Goal: Transaction & Acquisition: Purchase product/service

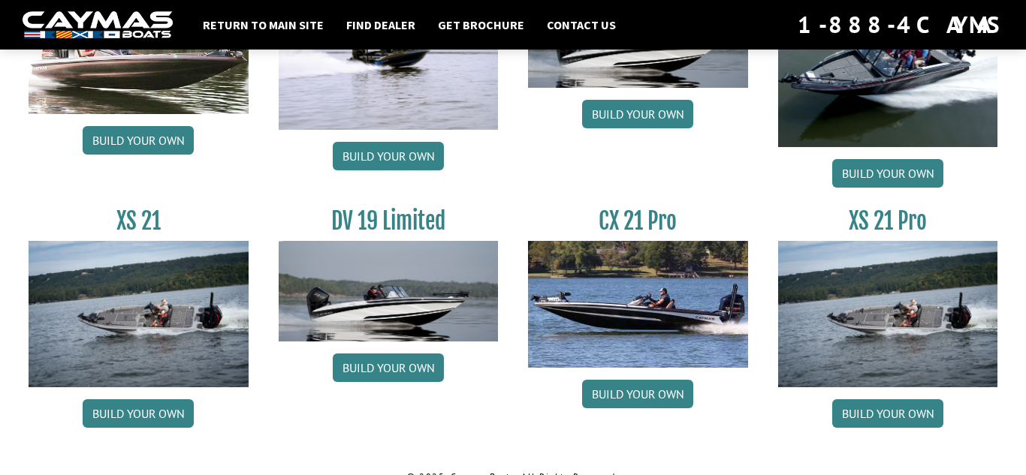
scroll to position [1912, 0]
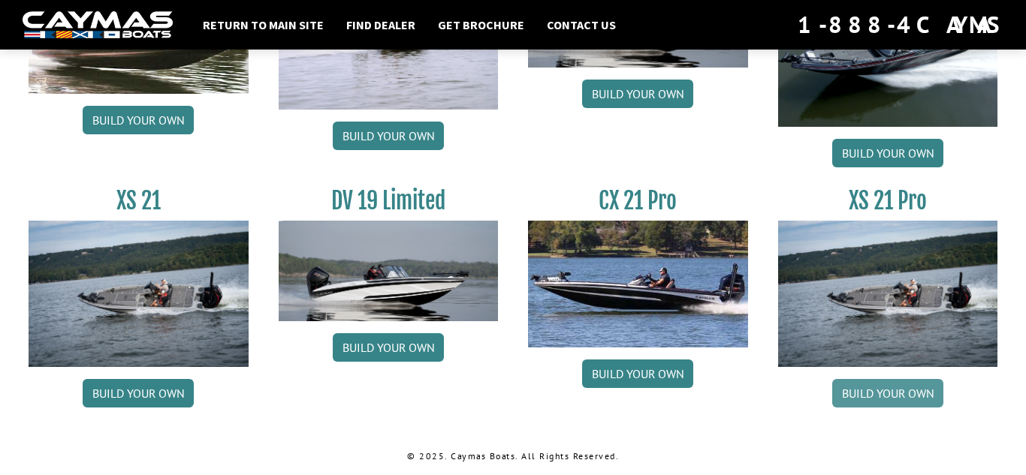
click at [856, 388] on link "Build your own" at bounding box center [887, 393] width 111 height 29
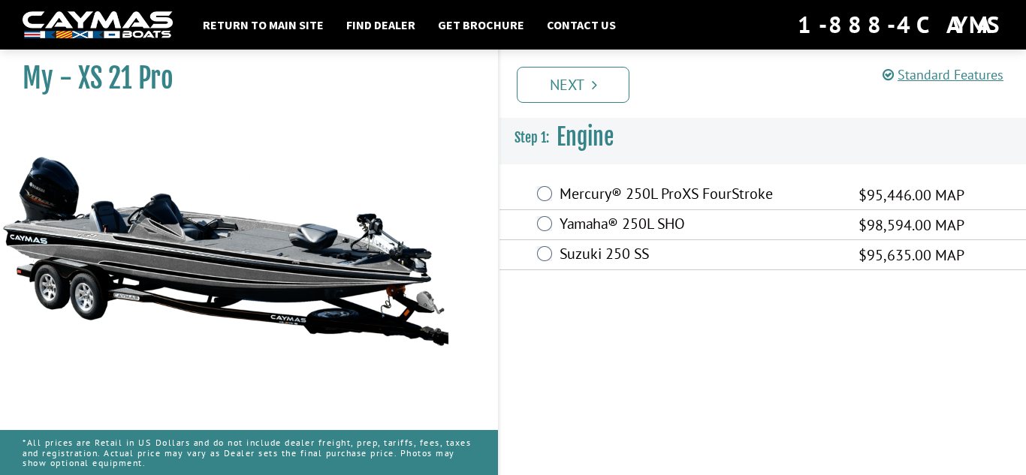
click at [603, 249] on label "Suzuki 250 SS" at bounding box center [699, 256] width 280 height 22
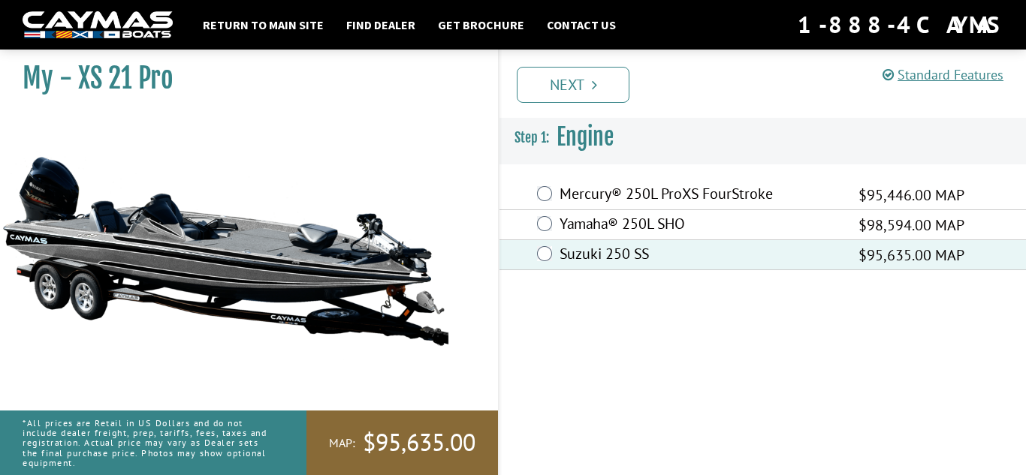
click at [594, 232] on label "Yamaha® 250L SHO" at bounding box center [699, 226] width 280 height 22
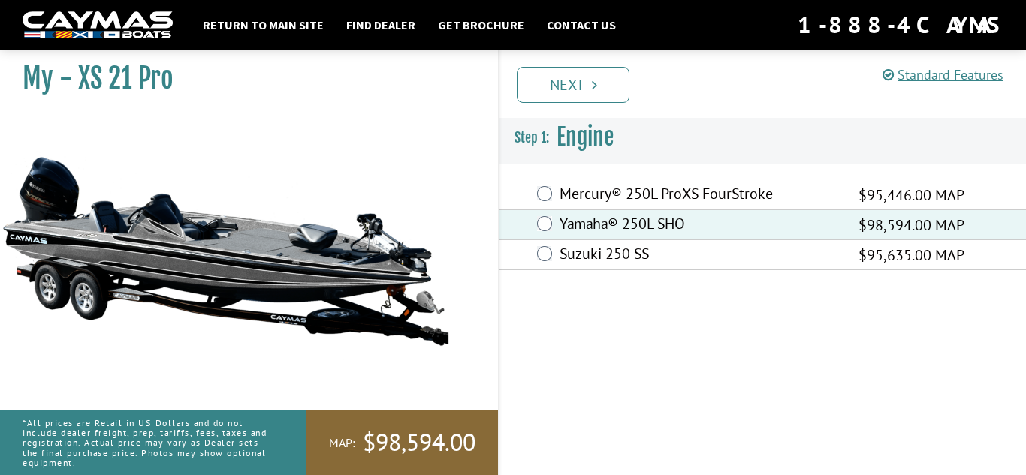
click at [589, 194] on label "Mercury® 250L ProXS FourStroke" at bounding box center [699, 196] width 280 height 22
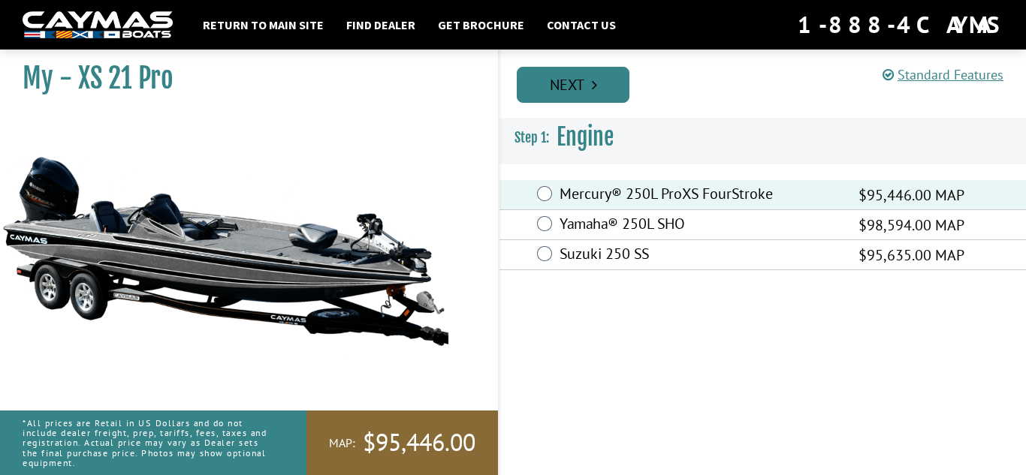
click at [589, 69] on link "Next" at bounding box center [573, 85] width 113 height 36
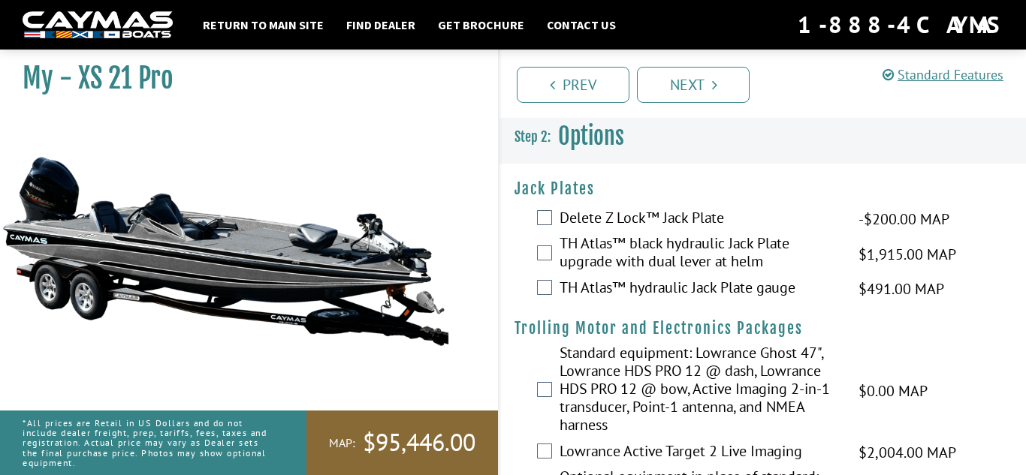
click at [646, 215] on label "Delete Z Lock™ Jack Plate" at bounding box center [699, 220] width 280 height 22
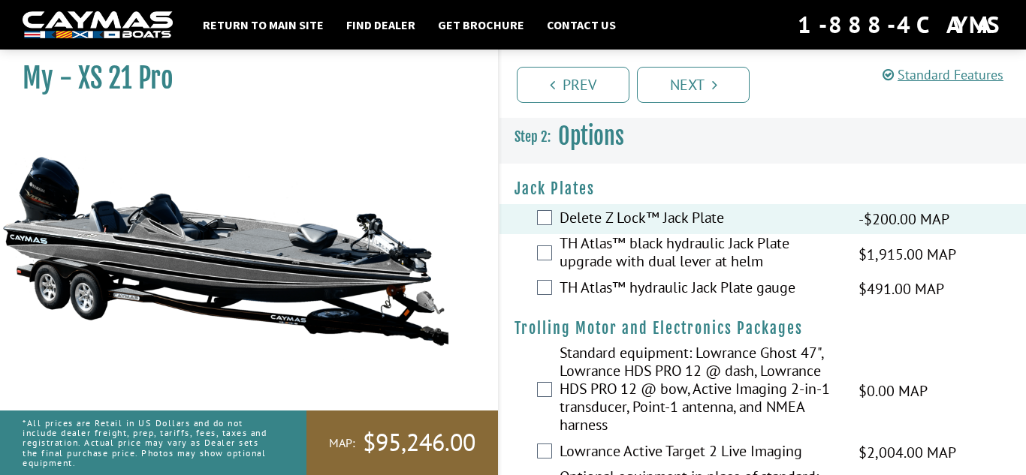
click at [632, 230] on div "Delete Z Lock™ Jack Plate -$200.00 MAP -$200.00 MSRP" at bounding box center [762, 219] width 526 height 30
click at [633, 225] on label "Delete Z Lock™ Jack Plate" at bounding box center [699, 220] width 280 height 22
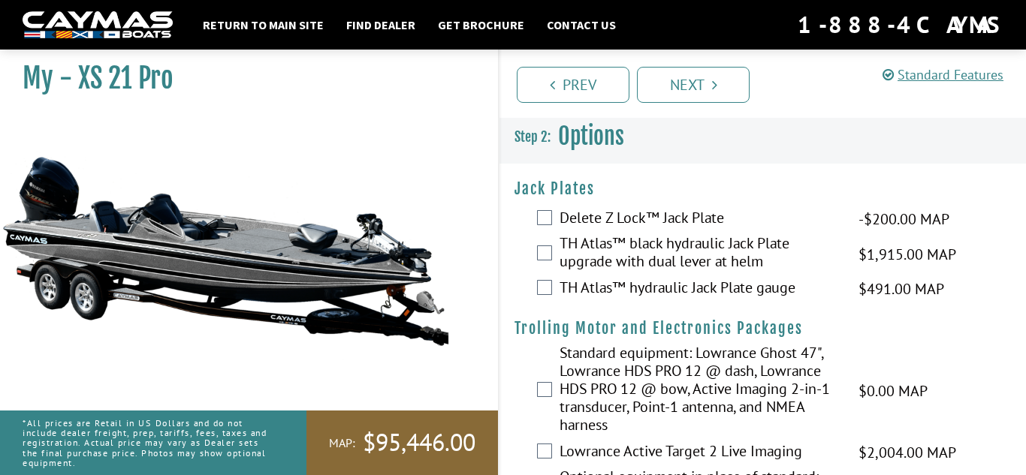
click at [575, 260] on label "TH Atlas™ black hydraulic Jack Plate upgrade with dual lever at helm" at bounding box center [699, 254] width 280 height 40
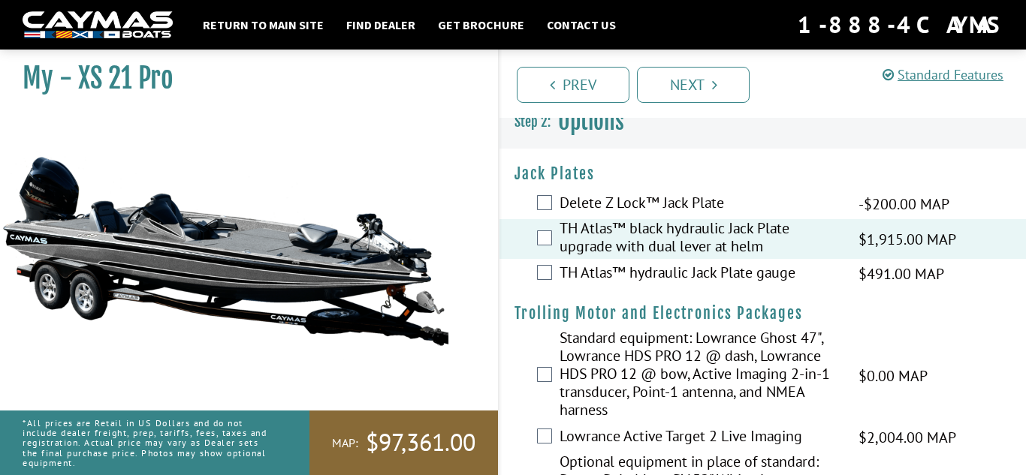
scroll to position [16, 0]
click at [579, 266] on label "TH Atlas™ hydraulic Jack Plate gauge" at bounding box center [699, 274] width 280 height 22
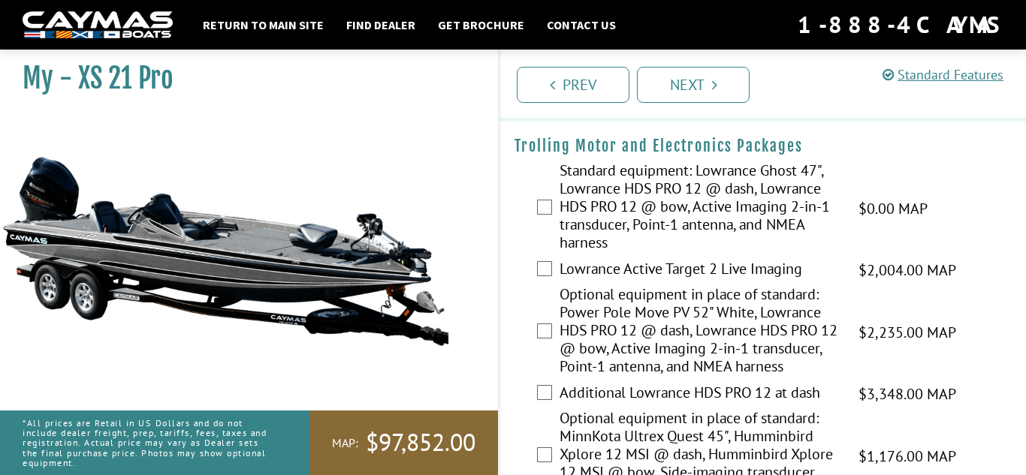
scroll to position [181, 0]
click at [581, 268] on label "Lowrance Active Target 2 Live Imaging" at bounding box center [699, 272] width 280 height 22
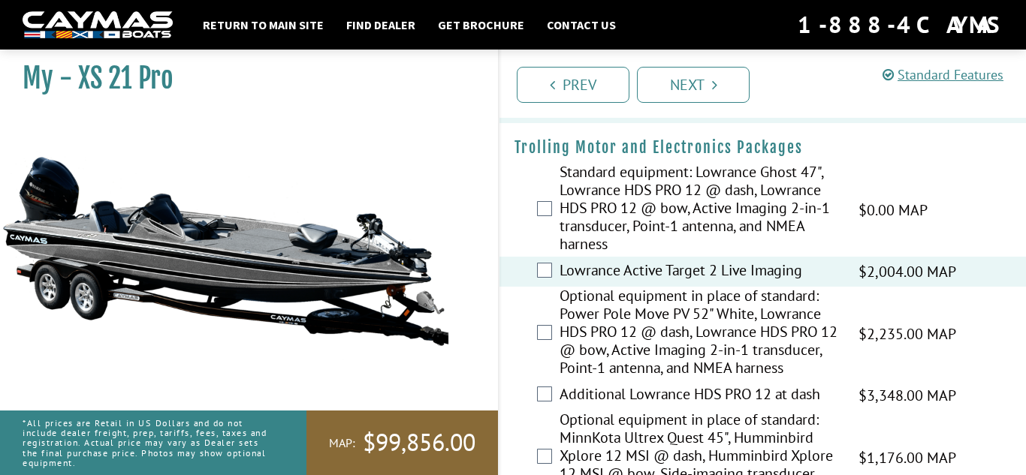
click at [608, 191] on label "Standard equipment: Lowrance Ghost 47", Lowrance HDS PRO 12 @ dash, Lowrance HD…" at bounding box center [699, 210] width 280 height 94
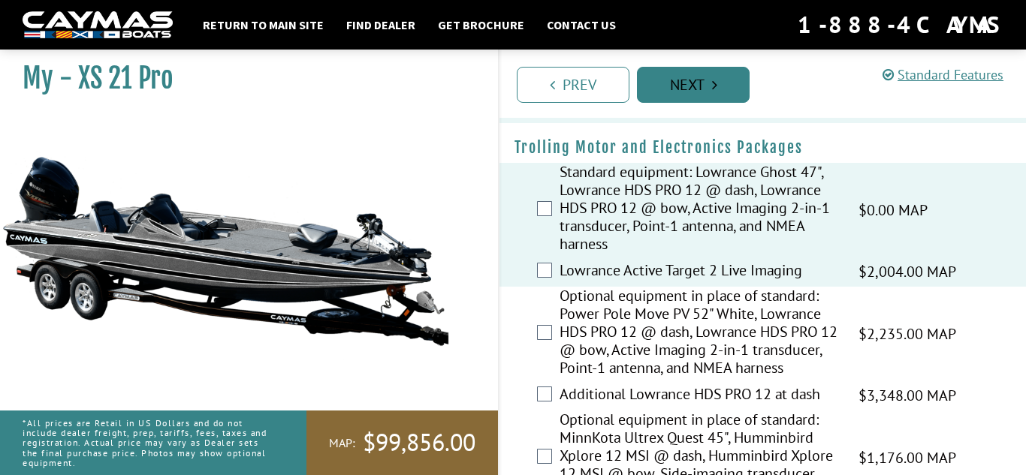
click at [651, 75] on link "Next" at bounding box center [693, 85] width 113 height 36
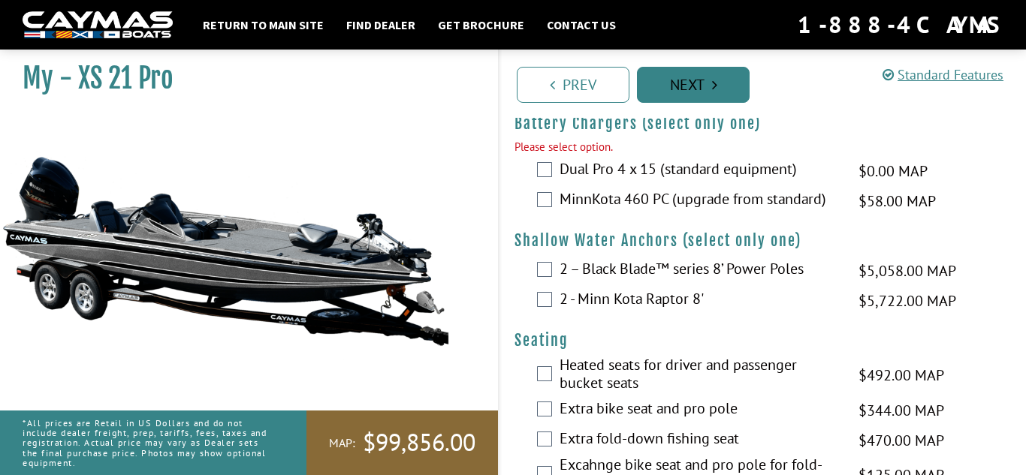
scroll to position [1263, 0]
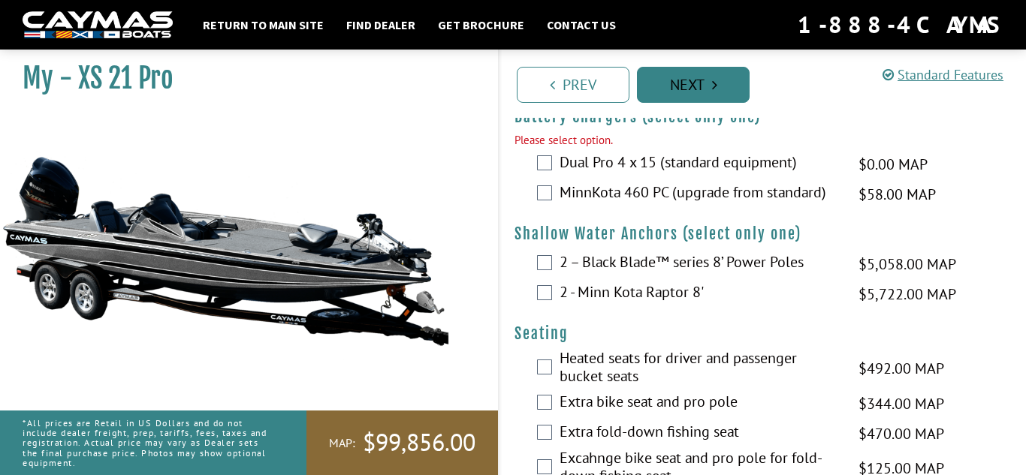
click at [660, 86] on link "Next" at bounding box center [693, 85] width 113 height 36
click at [661, 87] on link "Next" at bounding box center [693, 85] width 113 height 36
click at [686, 92] on link "Next" at bounding box center [693, 85] width 113 height 36
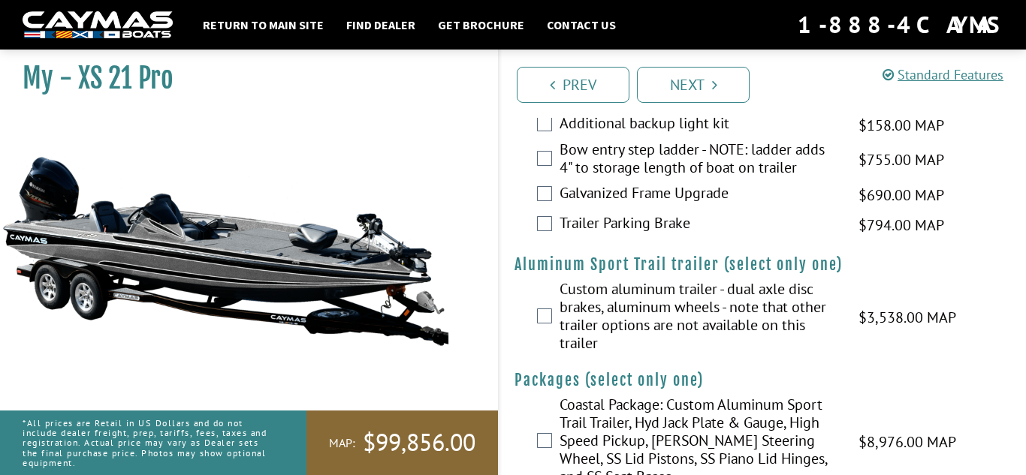
scroll to position [2588, 0]
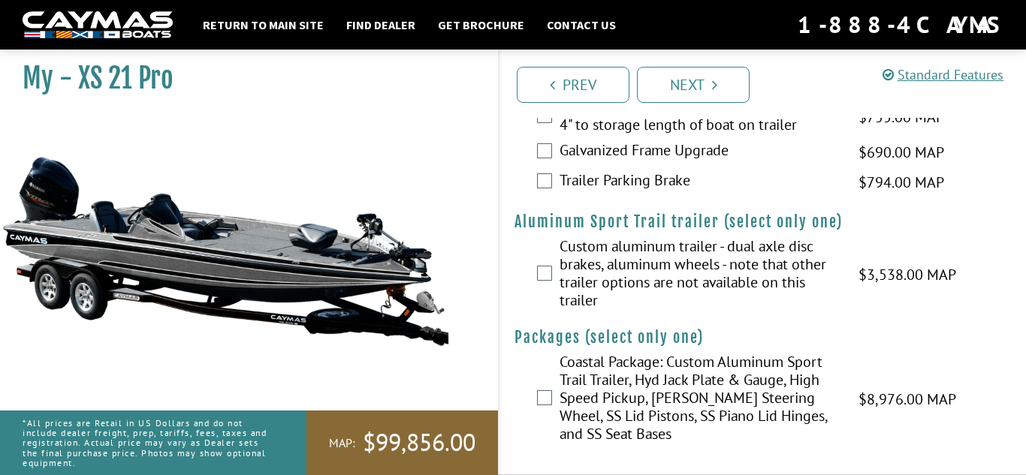
click at [646, 367] on label "Coastal Package: Custom Aluminum Sport Trail Trailer, Hyd Jack Plate & Gauge, H…" at bounding box center [699, 400] width 280 height 94
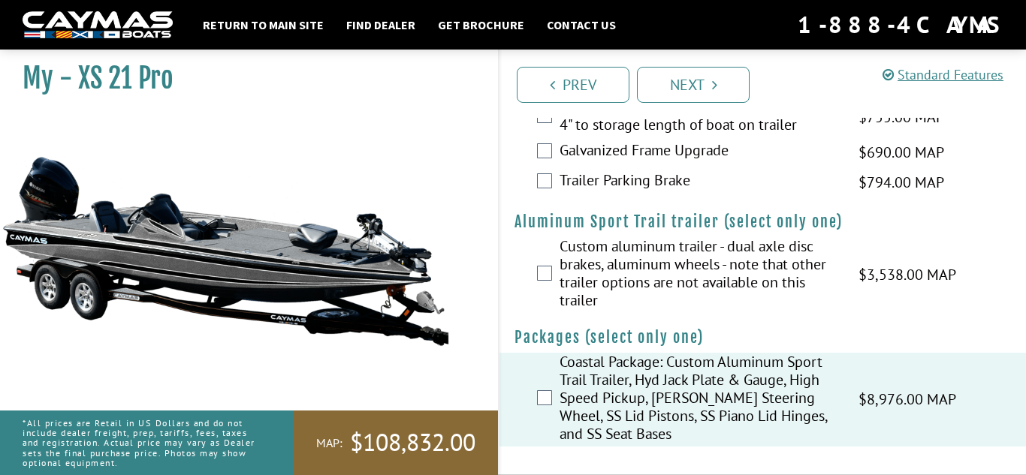
click at [646, 367] on label "Coastal Package: Custom Aluminum Sport Trail Trailer, Hyd Jack Plate & Gauge, H…" at bounding box center [699, 400] width 280 height 94
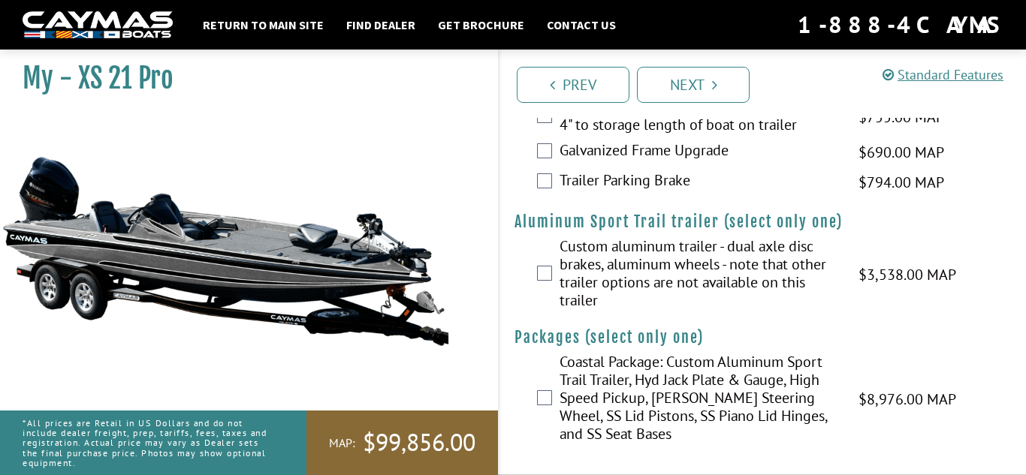
click at [651, 370] on label "Coastal Package: Custom Aluminum Sport Trail Trailer, Hyd Jack Plate & Gauge, H…" at bounding box center [699, 400] width 280 height 94
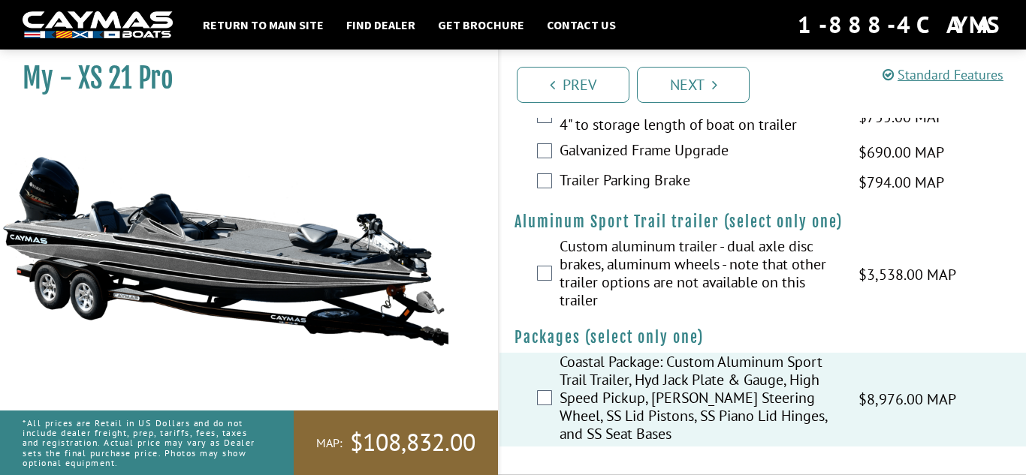
click at [651, 370] on label "Coastal Package: Custom Aluminum Sport Trail Trailer, Hyd Jack Plate & Gauge, H…" at bounding box center [699, 400] width 280 height 94
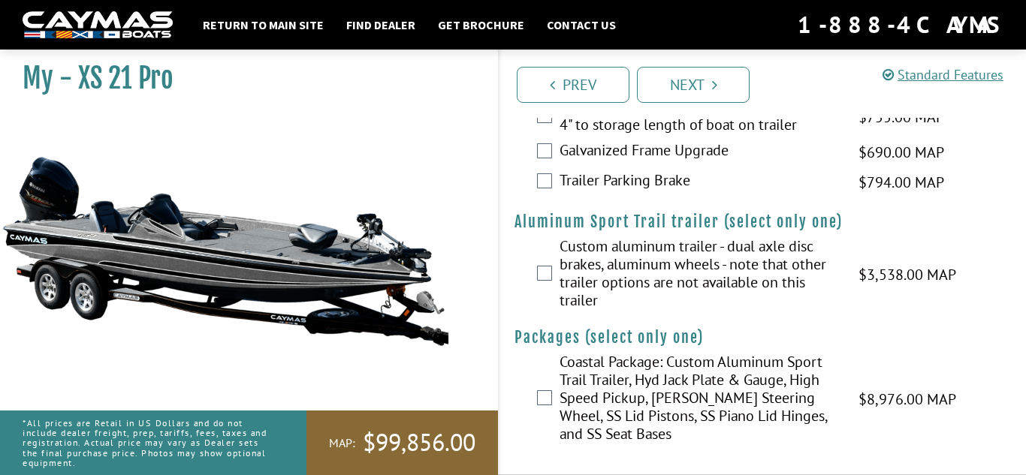
click at [657, 303] on label "Custom aluminum trailer - dual axle disc brakes, aluminum wheels - note that ot…" at bounding box center [699, 275] width 280 height 76
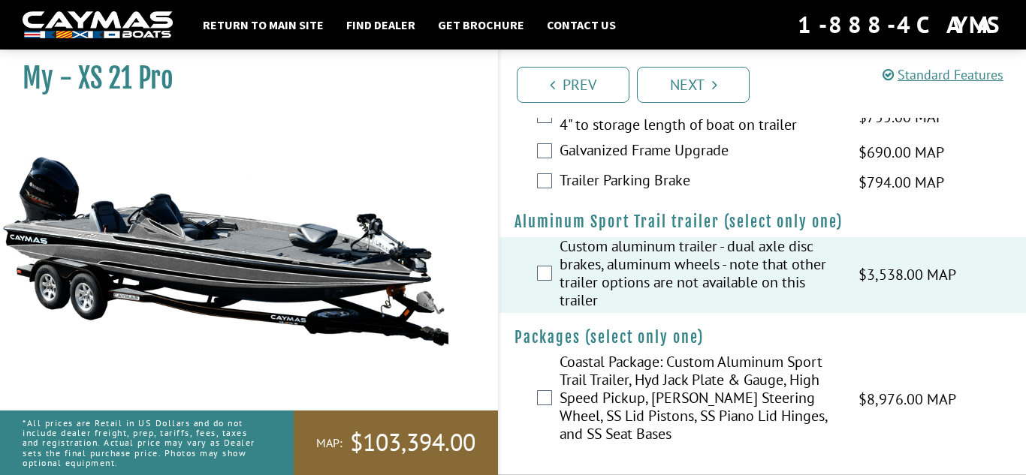
click at [631, 373] on label "Coastal Package: Custom Aluminum Sport Trail Trailer, Hyd Jack Plate & Gauge, H…" at bounding box center [699, 400] width 280 height 94
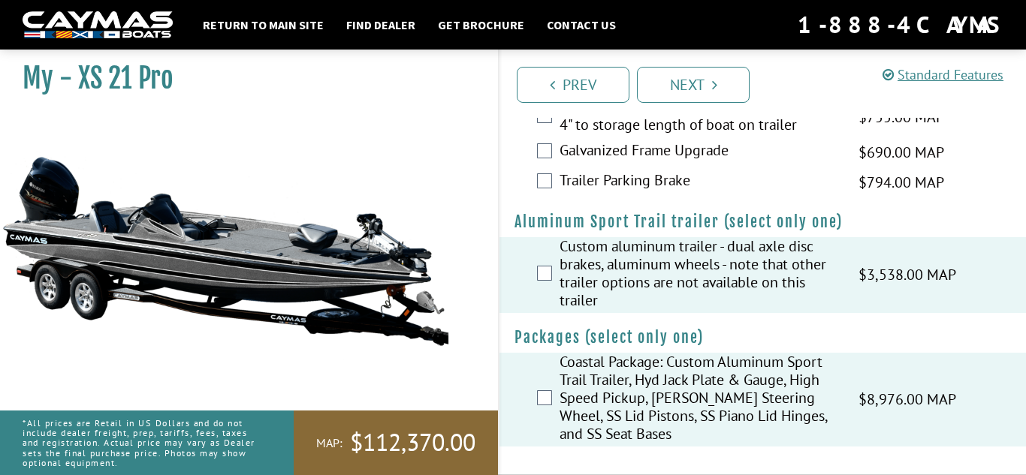
click at [658, 179] on label "Trailer Parking Brake" at bounding box center [699, 182] width 280 height 22
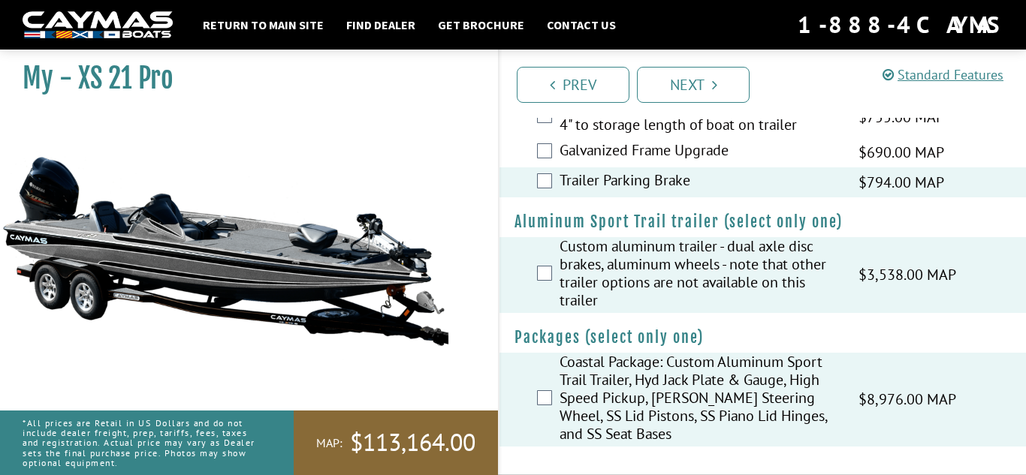
click at [652, 158] on label "Galvanized Frame Upgrade" at bounding box center [699, 152] width 280 height 22
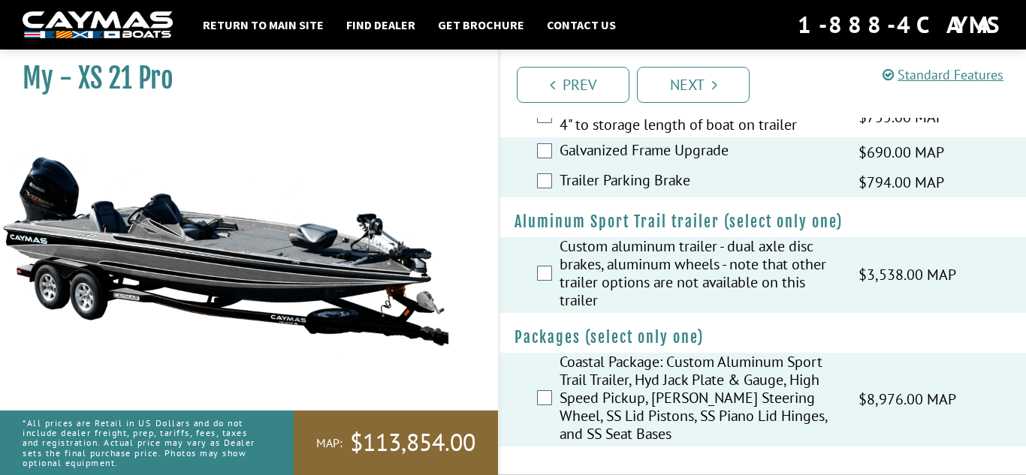
click at [652, 128] on label "Bow entry step ladder - NOTE: ladder adds 4" to storage length of boat on trail…" at bounding box center [699, 118] width 280 height 40
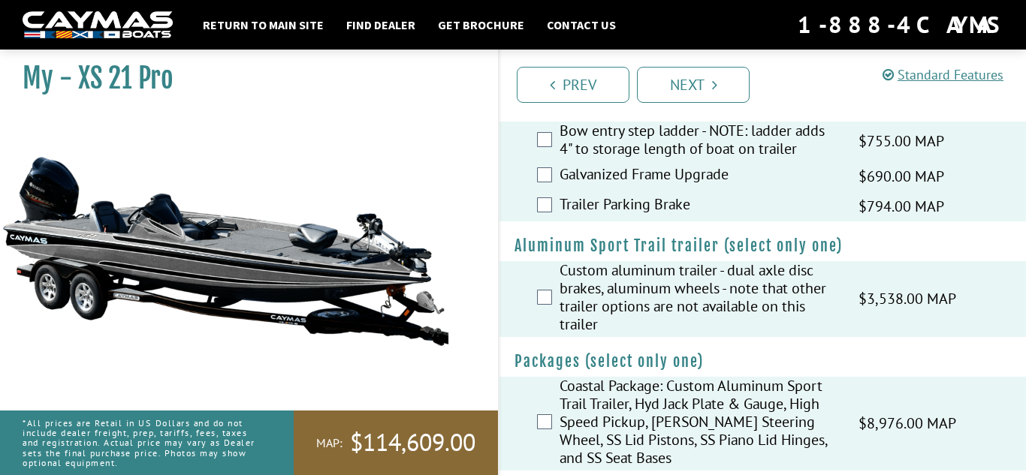
click at [652, 117] on label "Additional backup light kit" at bounding box center [699, 106] width 280 height 22
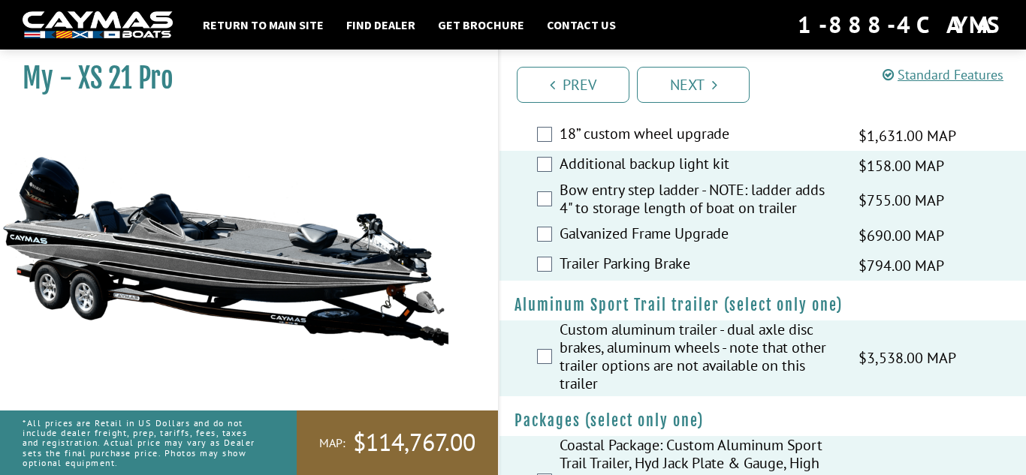
scroll to position [2486, 0]
click at [649, 147] on label "18” custom wheel upgrade" at bounding box center [699, 136] width 280 height 22
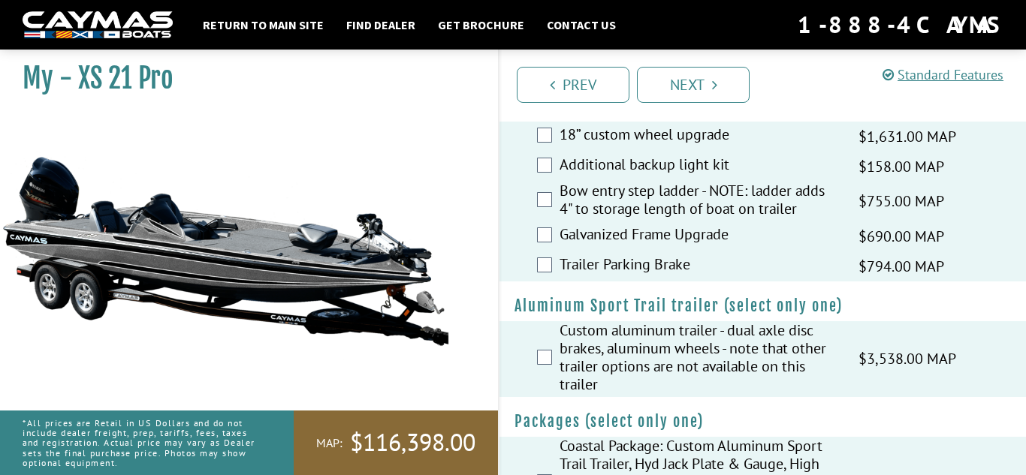
click at [639, 122] on label "Rock Guard polyurea fenders (same as trailer frame) in place of standard stainl…" at bounding box center [699, 93] width 280 height 58
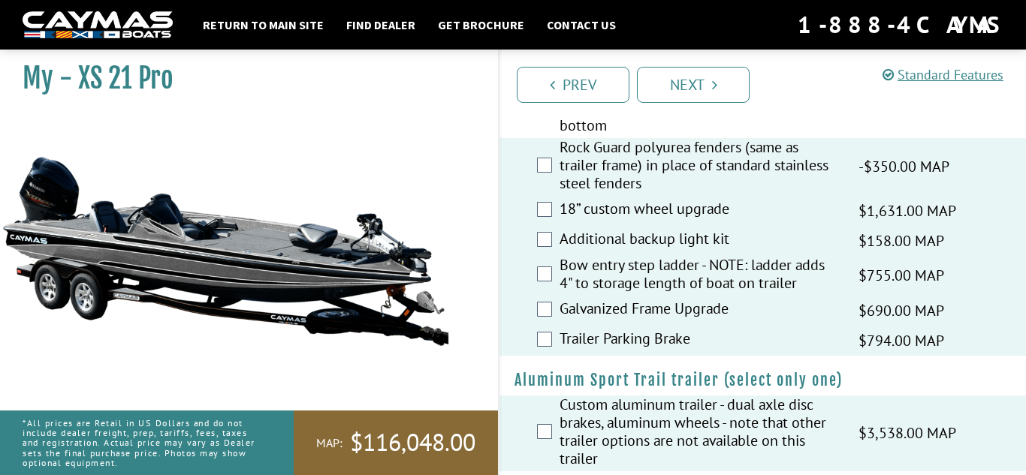
scroll to position [2411, 0]
click at [637, 134] on label "Fiberglass fender upgrade - in notes sections, please specify colors for the fo…" at bounding box center [699, 101] width 280 height 76
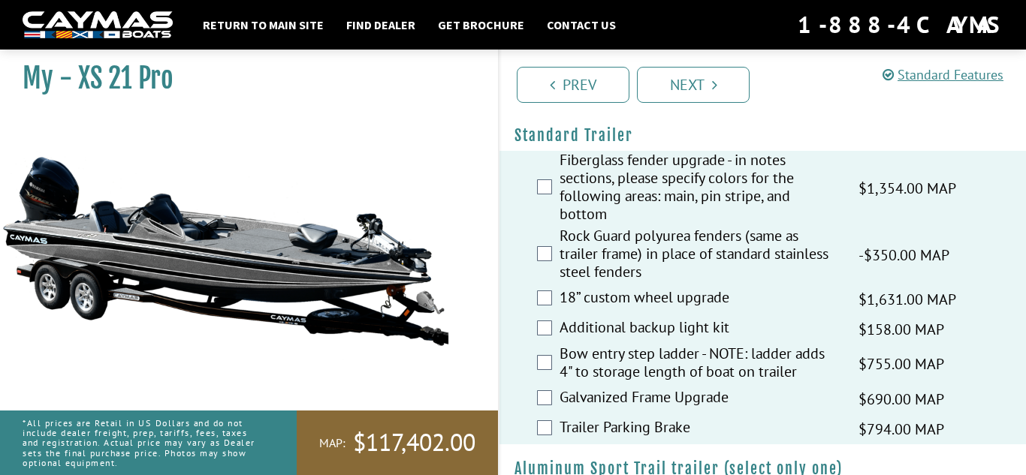
scroll to position [2322, 0]
click at [623, 273] on label "Rock Guard polyurea fenders (same as trailer frame) in place of standard stainl…" at bounding box center [699, 256] width 280 height 58
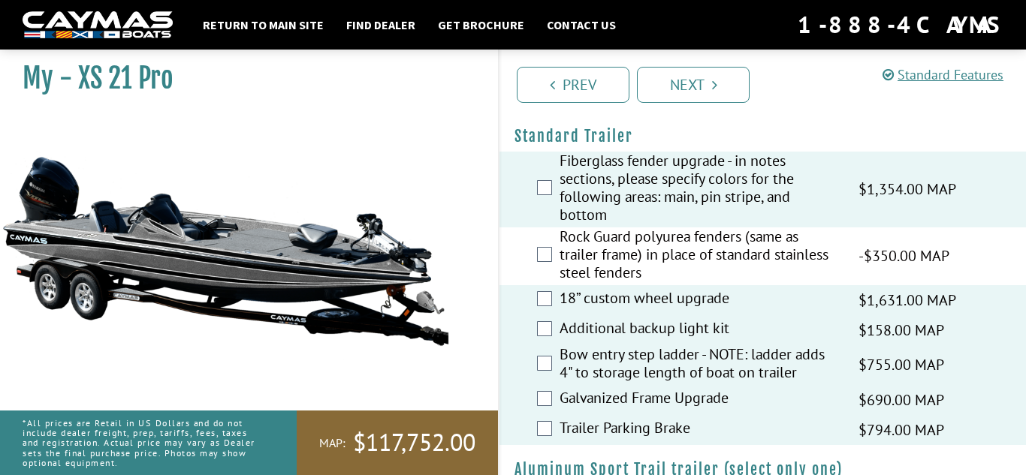
click at [628, 227] on label "Fiberglass fender upgrade - in notes sections, please specify colors for the fo…" at bounding box center [699, 190] width 280 height 76
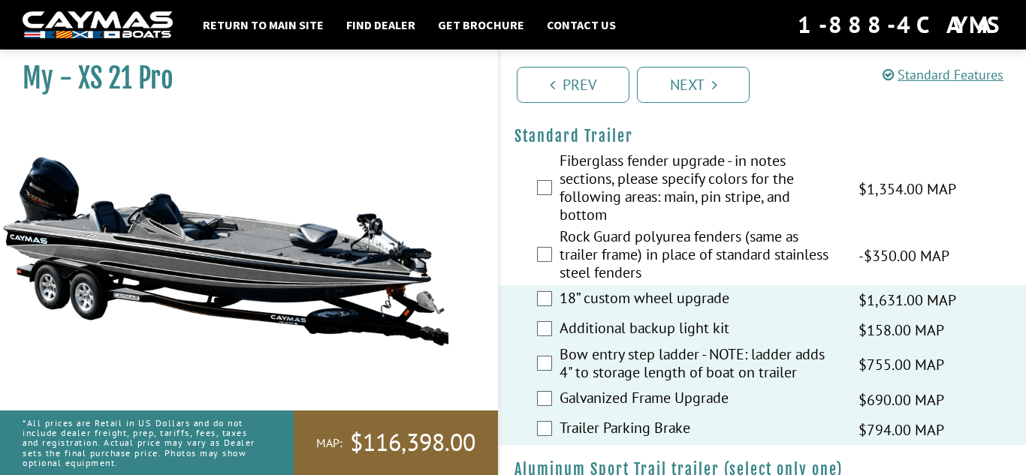
click at [628, 227] on label "Fiberglass fender upgrade - in notes sections, please specify colors for the fo…" at bounding box center [699, 190] width 280 height 76
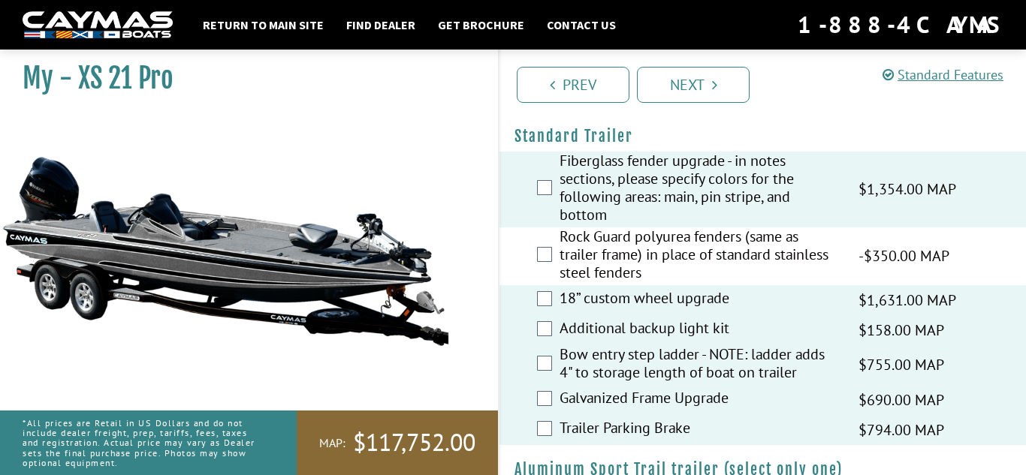
click at [628, 273] on label "Rock Guard polyurea fenders (same as trailer frame) in place of standard stainl…" at bounding box center [699, 256] width 280 height 58
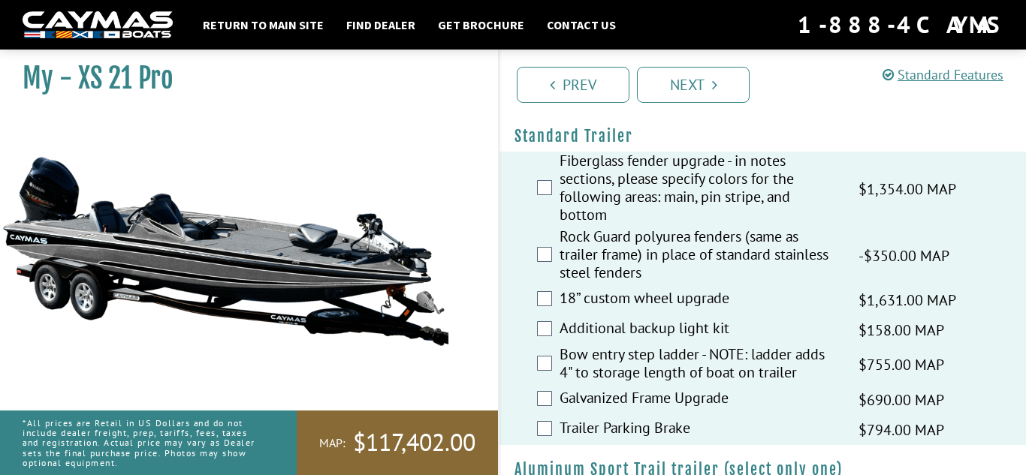
click at [620, 279] on label "Rock Guard polyurea fenders (same as trailer frame) in place of standard stainl…" at bounding box center [699, 256] width 280 height 58
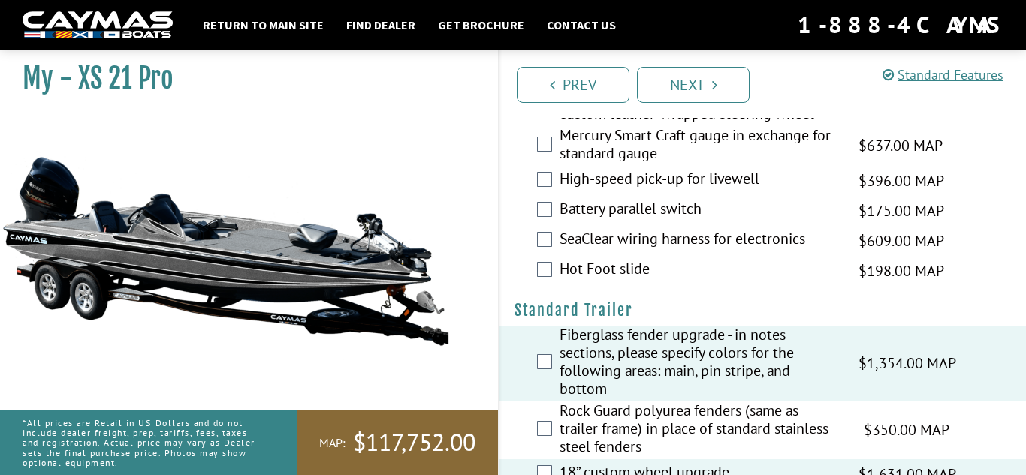
scroll to position [2126, 0]
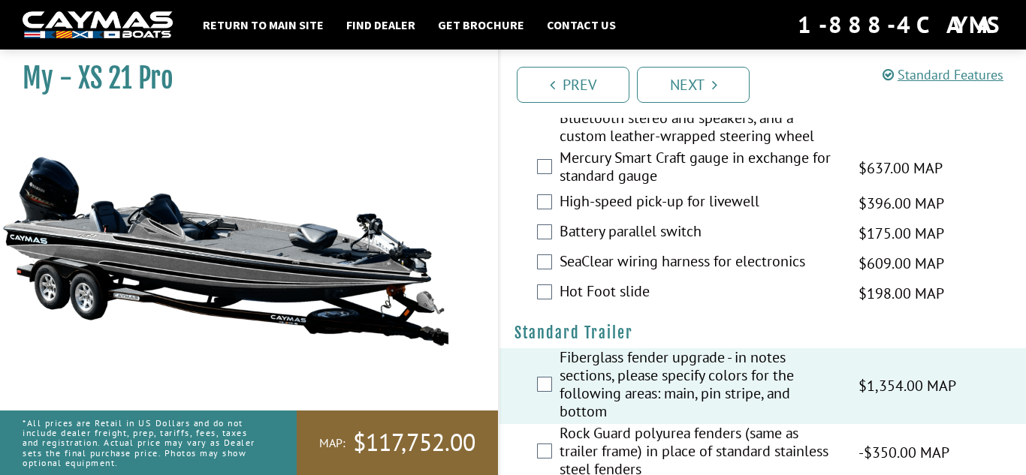
click at [623, 304] on label "Hot Foot slide" at bounding box center [699, 293] width 280 height 22
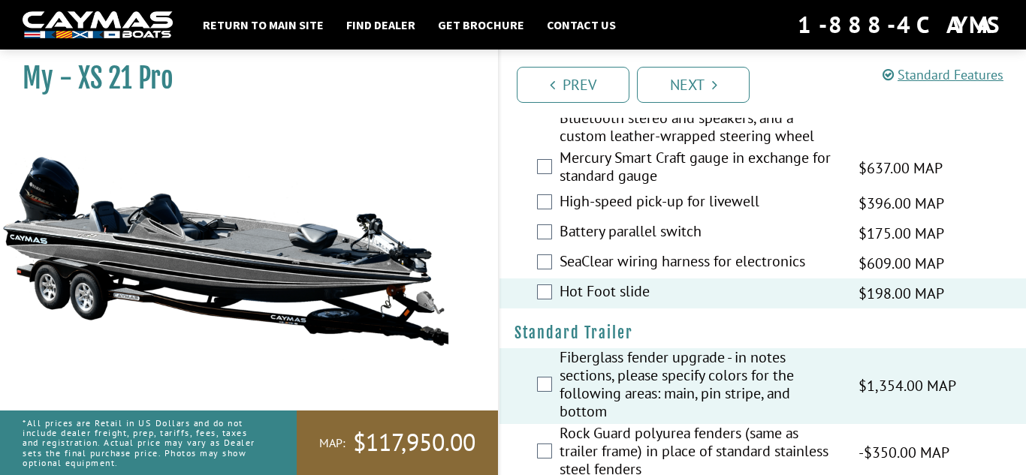
click at [640, 279] on div "SeaClear wiring harness for electronics $609.00 MAP $719.00 MSRP" at bounding box center [762, 264] width 526 height 30
click at [641, 274] on label "SeaClear wiring harness for electronics" at bounding box center [699, 263] width 280 height 22
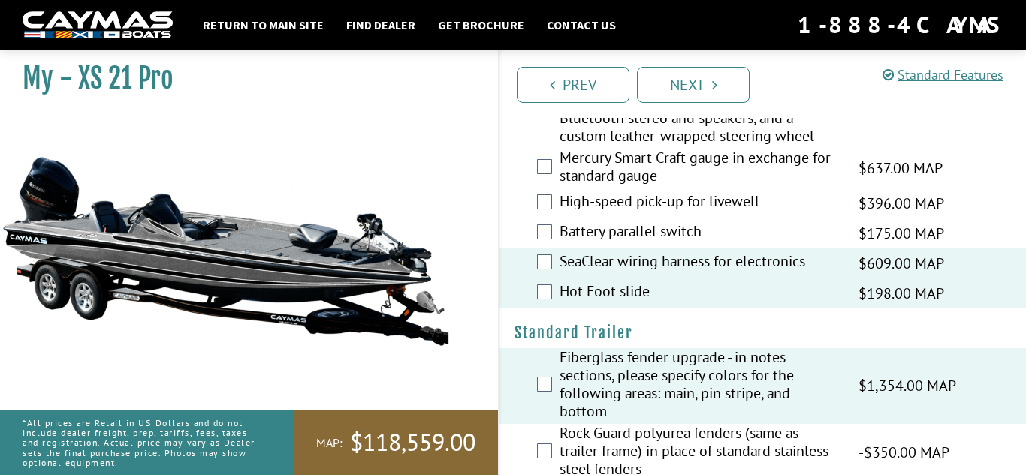
click at [643, 214] on label "High-speed pick-up for livewell" at bounding box center [699, 203] width 280 height 22
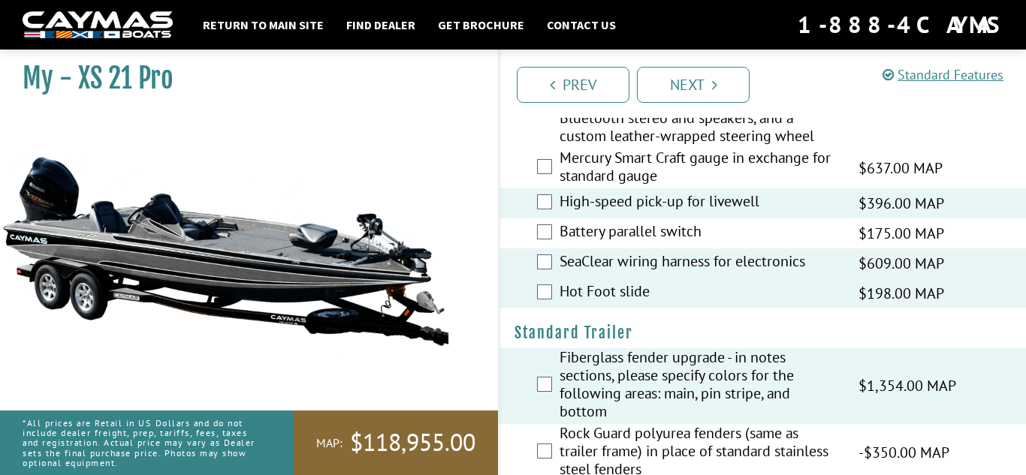
click at [642, 240] on label "Battery parallel switch" at bounding box center [699, 233] width 280 height 22
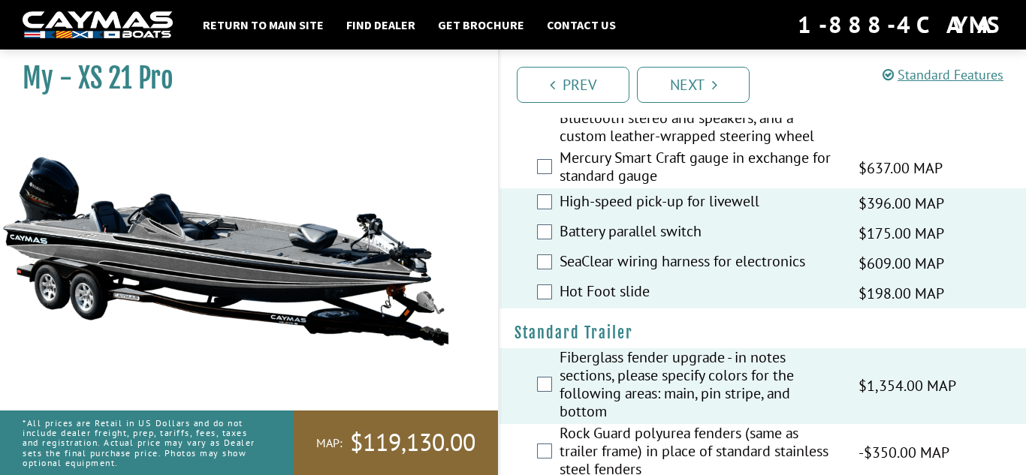
click at [658, 185] on label "Mercury Smart Craft gauge in exchange for standard gauge" at bounding box center [699, 169] width 280 height 40
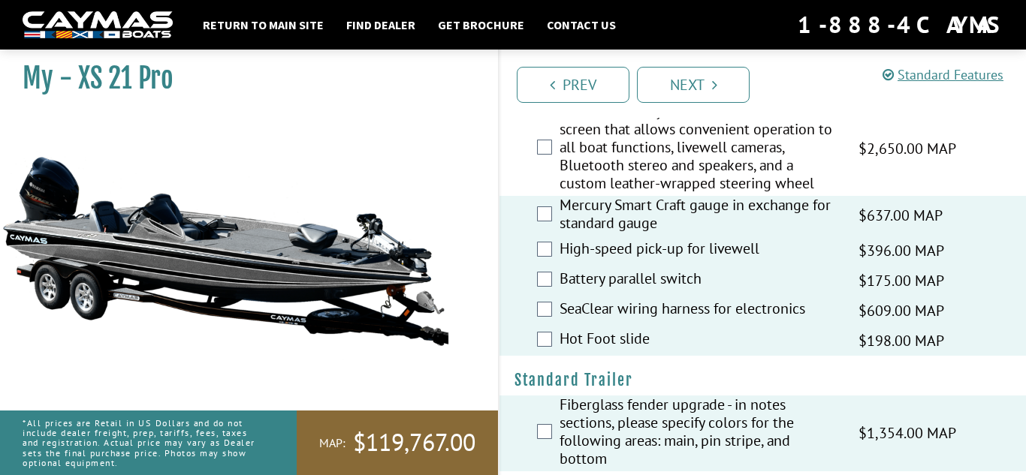
click at [658, 185] on label "SMART Touch System - Includes: 7” touch screen that allows convenient operation…" at bounding box center [699, 149] width 280 height 94
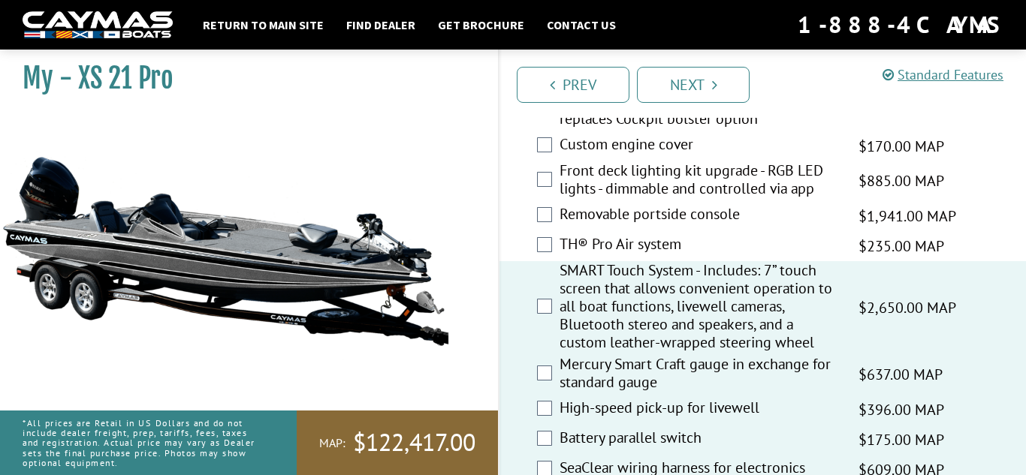
scroll to position [1913, 0]
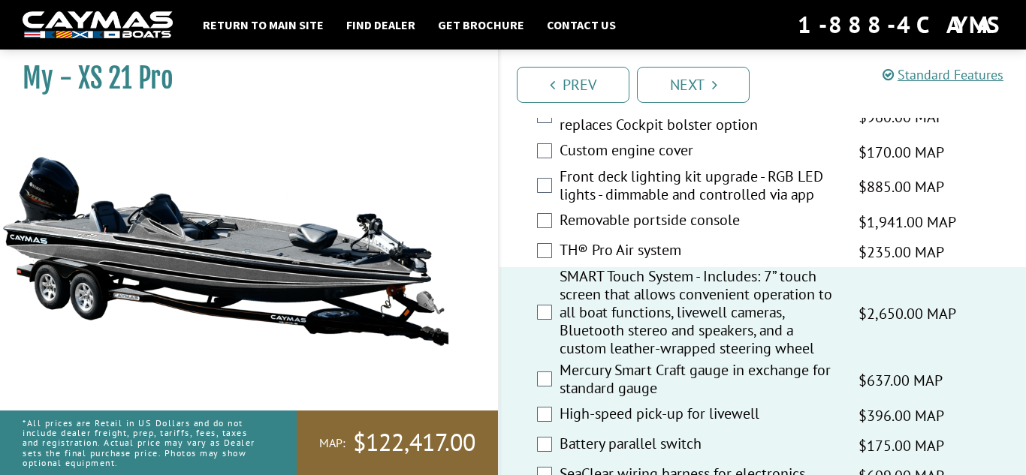
click at [649, 263] on label "TH® Pro Air system" at bounding box center [699, 252] width 280 height 22
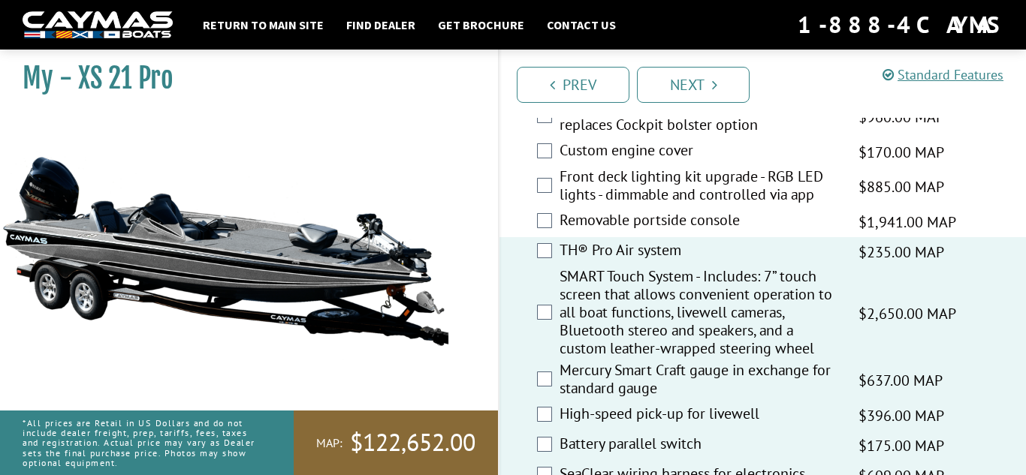
click at [650, 233] on label "Removable portside console" at bounding box center [699, 222] width 280 height 22
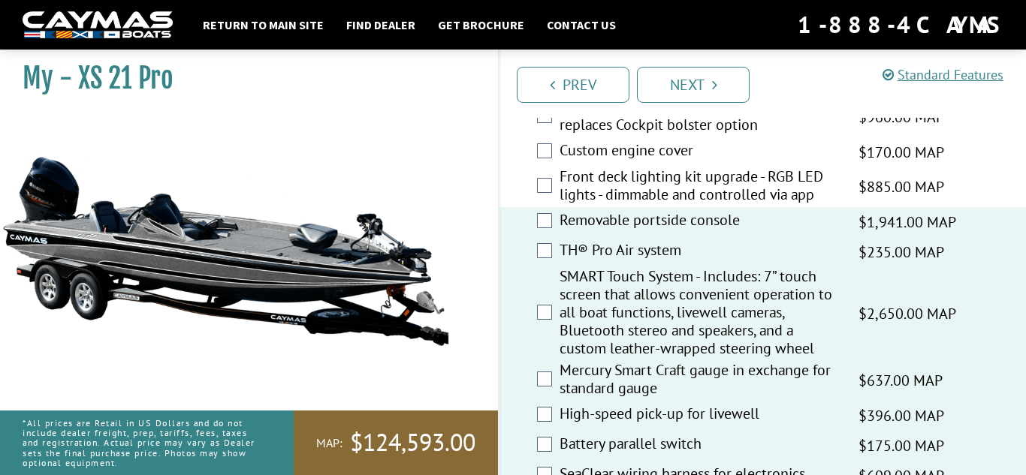
click at [646, 202] on label "Front deck lighting kit upgrade - RGB LED lights - dimmable and controlled via …" at bounding box center [699, 187] width 280 height 40
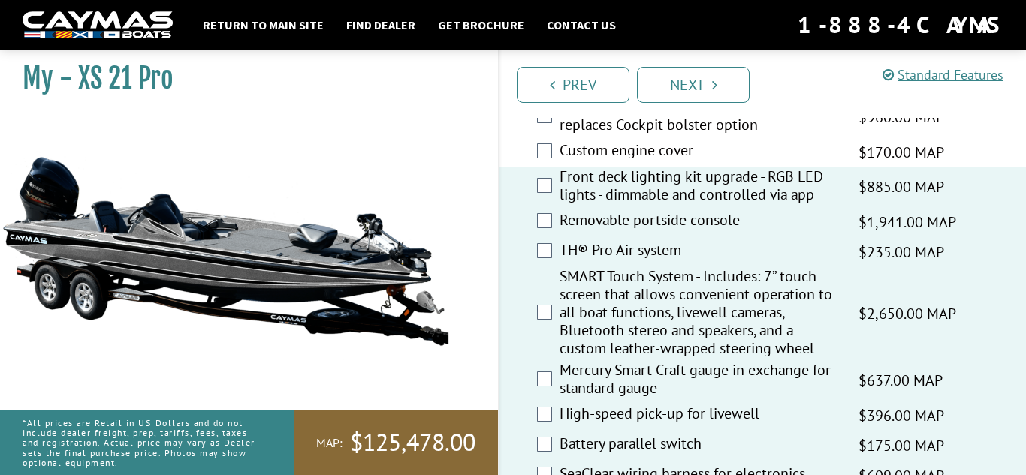
click at [629, 163] on label "Custom engine cover" at bounding box center [699, 152] width 280 height 22
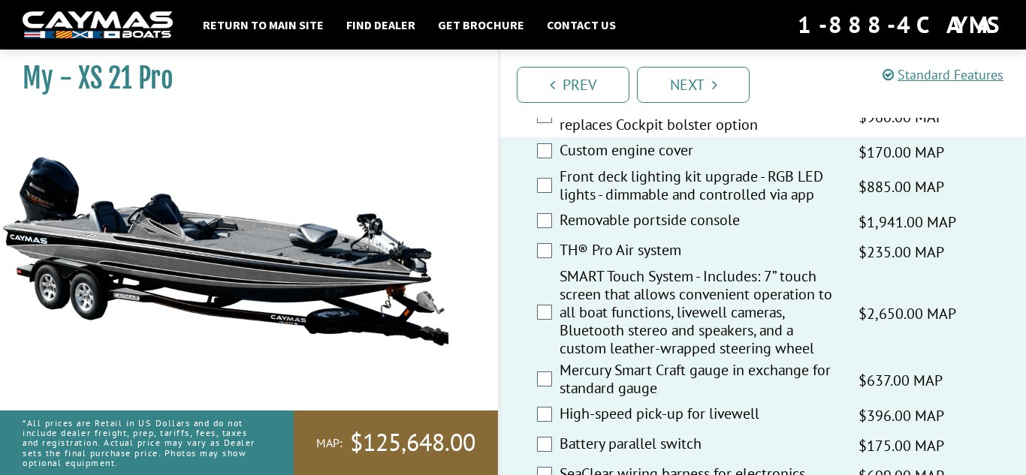
click at [629, 137] on label "AquaTraction on cockpit vertical walls - replaces Cockpit bolster option" at bounding box center [699, 118] width 280 height 40
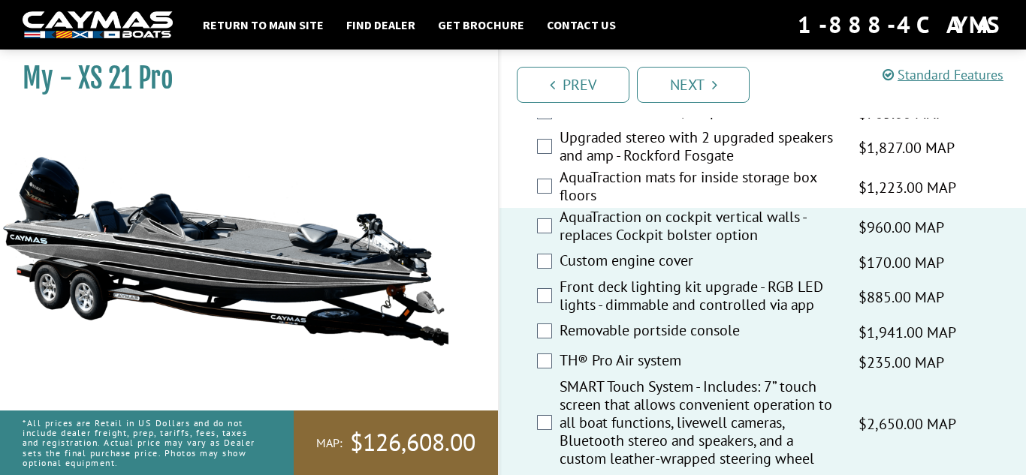
scroll to position [1800, 0]
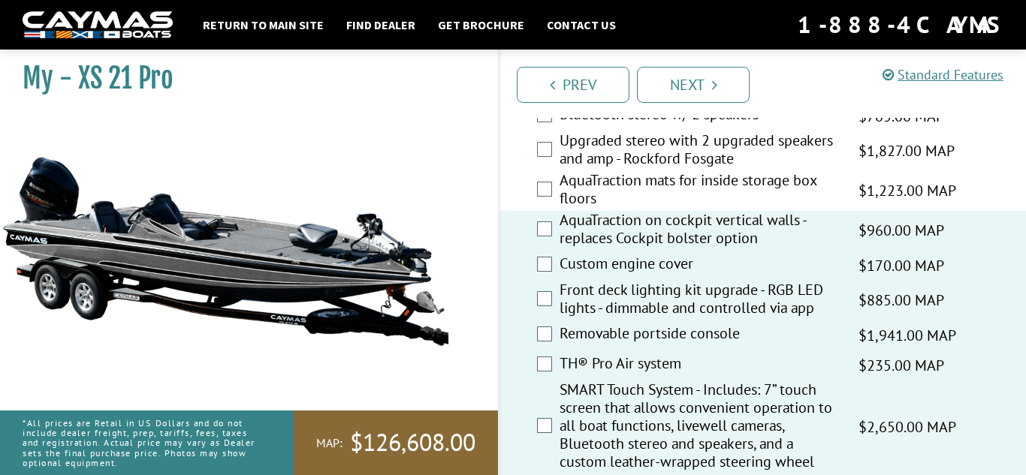
click at [634, 199] on label "AquaTraction mats for inside storage box floors" at bounding box center [699, 191] width 280 height 40
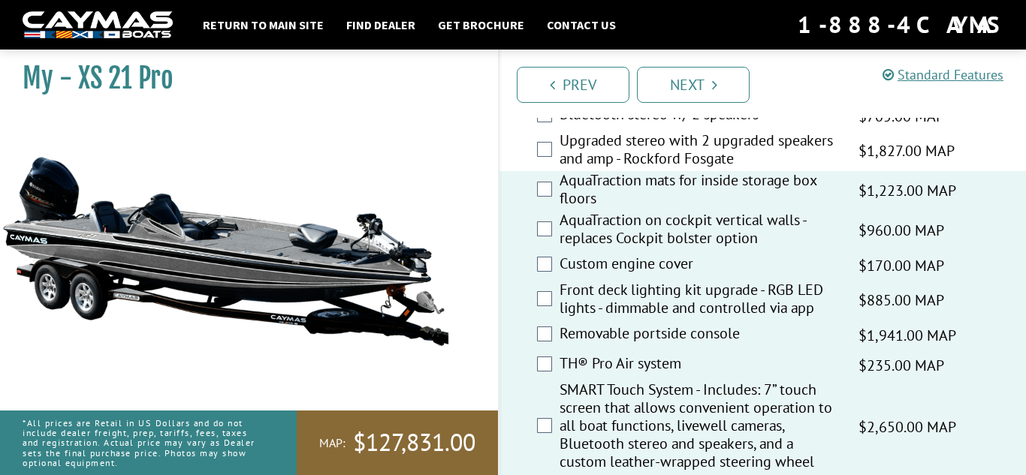
click at [631, 171] on label "Upgraded stereo with 2 upgraded speakers and amp - Rockford Fosgate" at bounding box center [699, 151] width 280 height 40
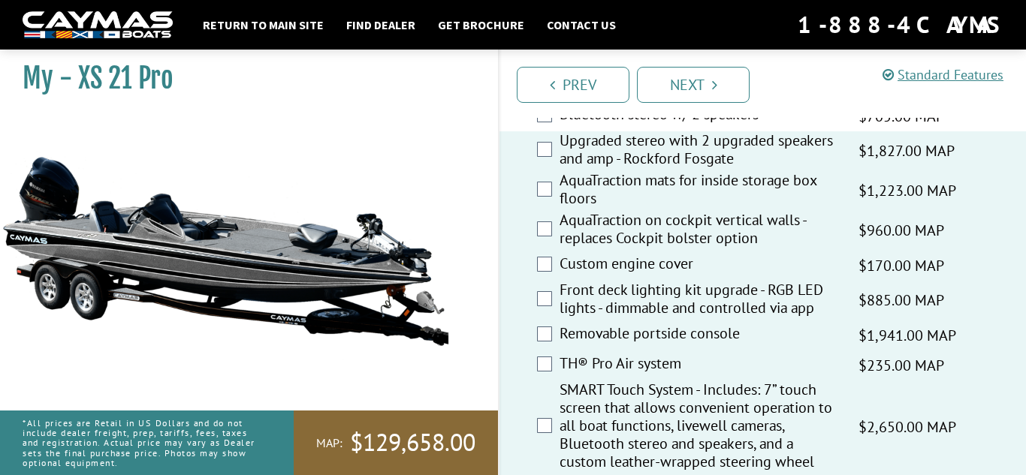
click at [625, 127] on label "Bluetooth stereo w/ 2 speakers" at bounding box center [699, 116] width 280 height 22
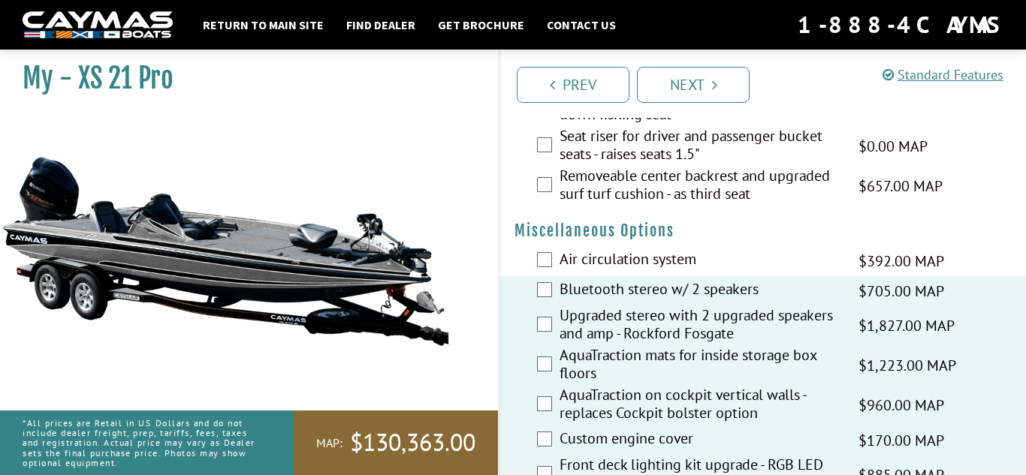
scroll to position [1615, 0]
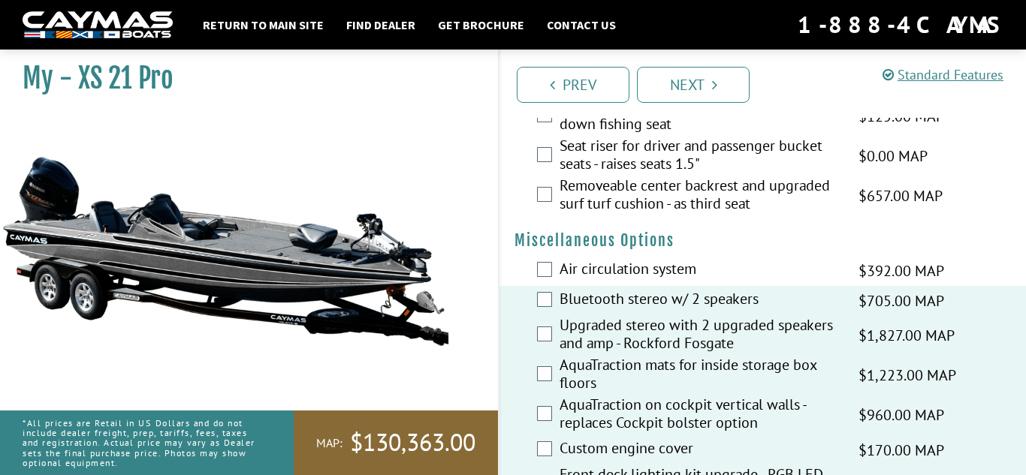
click at [632, 279] on label "Air circulation system" at bounding box center [699, 271] width 280 height 22
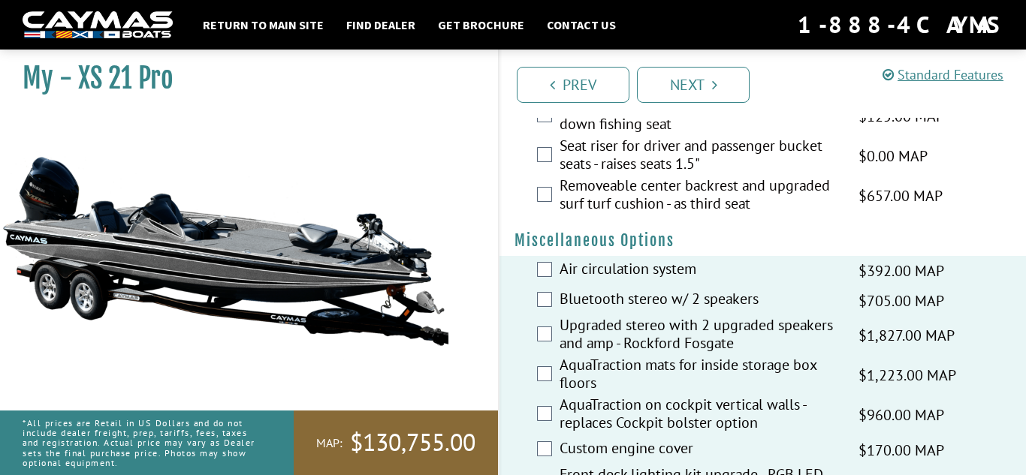
click at [641, 216] on label "Removeable center backrest and upgraded surf turf cushion - as third seat" at bounding box center [699, 196] width 280 height 40
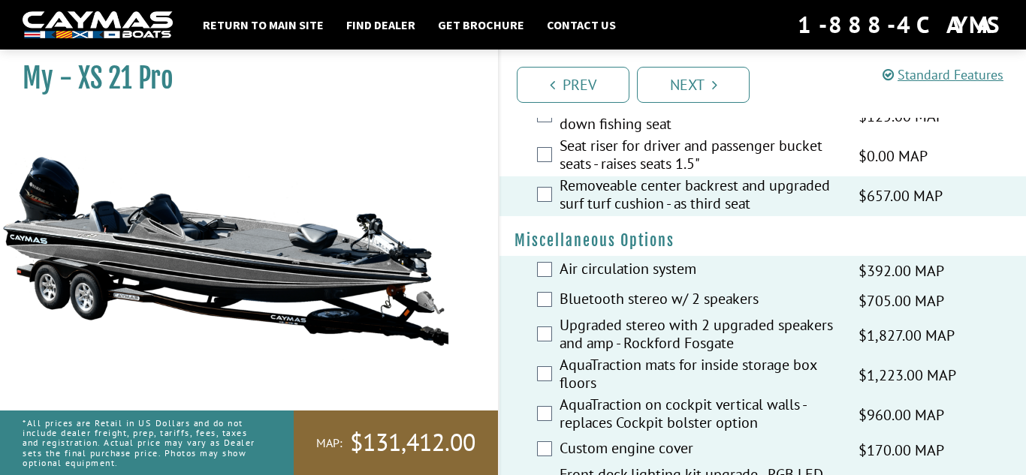
click at [639, 193] on label "Removeable center backrest and upgraded surf turf cushion - as third seat" at bounding box center [699, 196] width 280 height 40
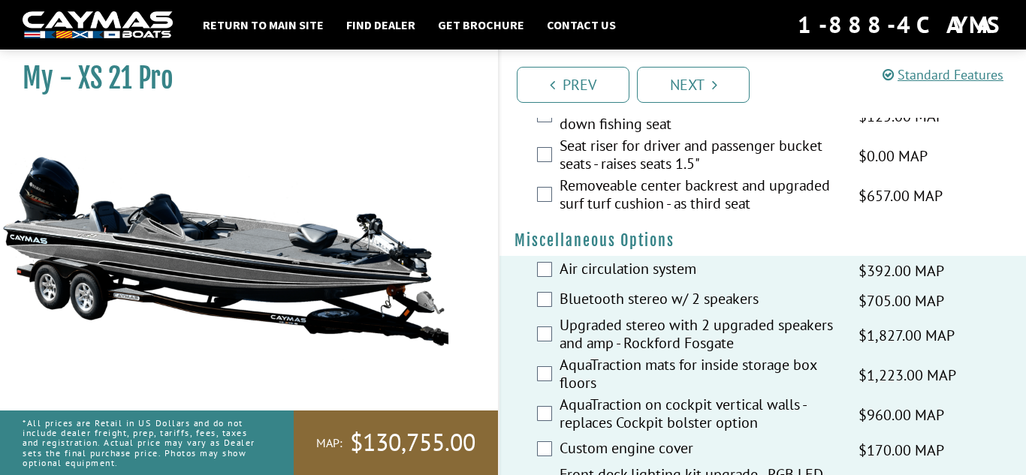
click at [640, 176] on label "Seat riser for driver and passenger bucket seats - raises seats 1.5"" at bounding box center [699, 157] width 280 height 40
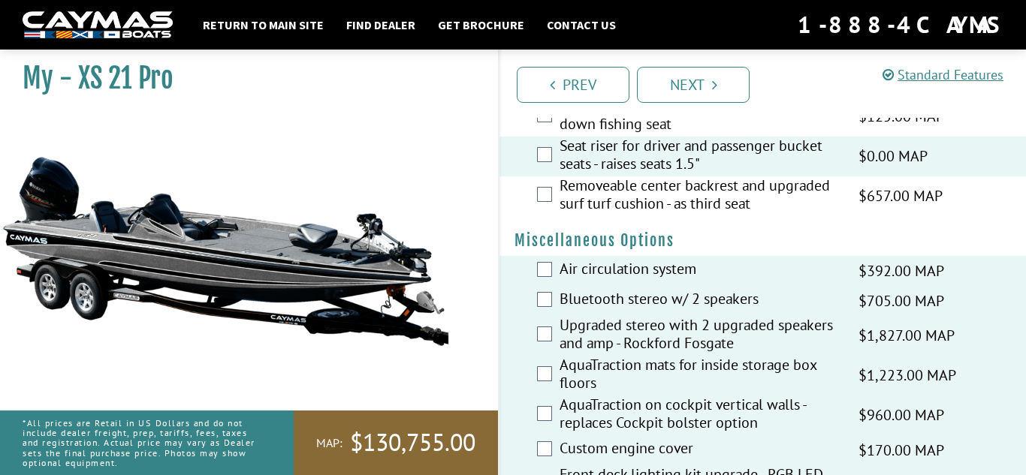
click at [641, 204] on label "Removeable center backrest and upgraded surf turf cushion - as third seat" at bounding box center [699, 196] width 280 height 40
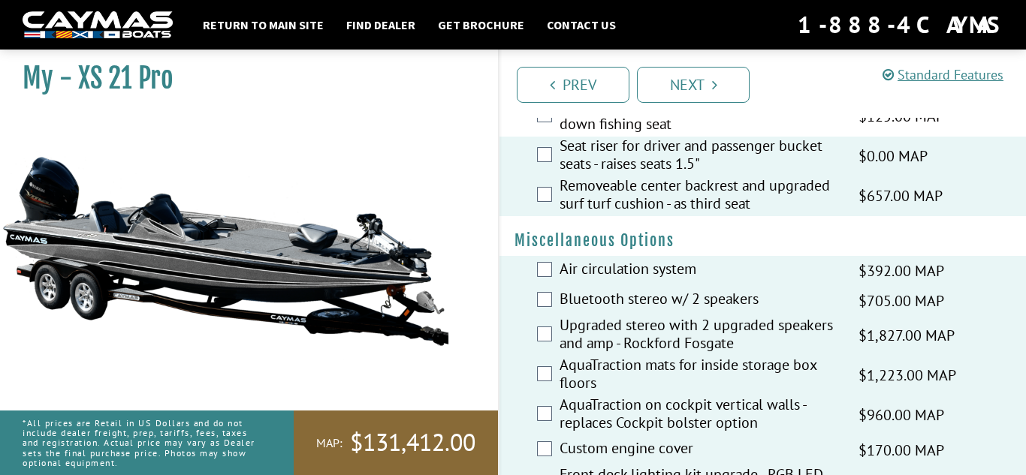
click at [645, 125] on label "Excahnge bike seat and pro pole for fold-down fishing seat" at bounding box center [699, 117] width 280 height 40
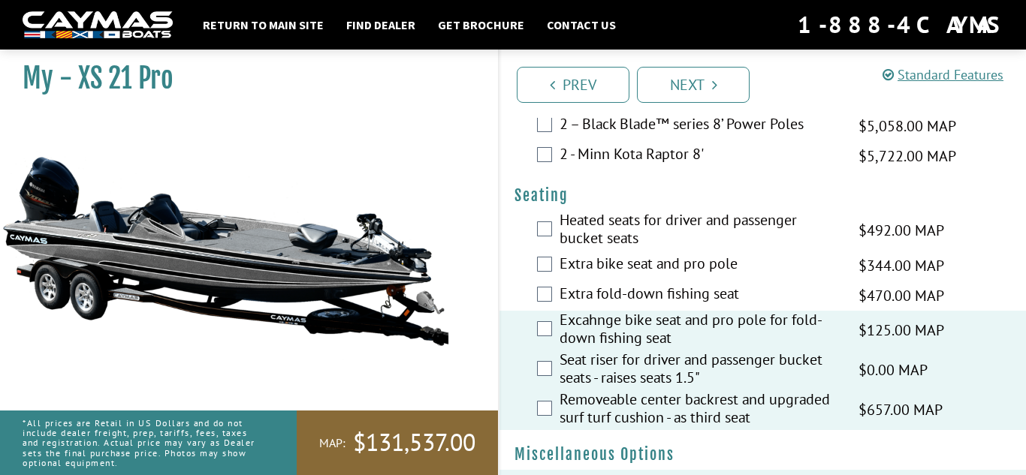
scroll to position [1378, 0]
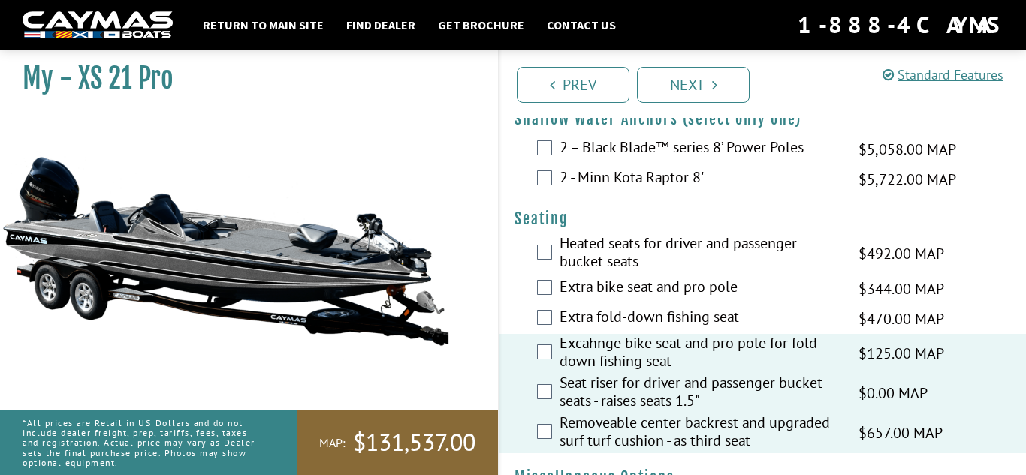
click at [651, 265] on label "Heated seats for driver and passenger bucket seats" at bounding box center [699, 254] width 280 height 40
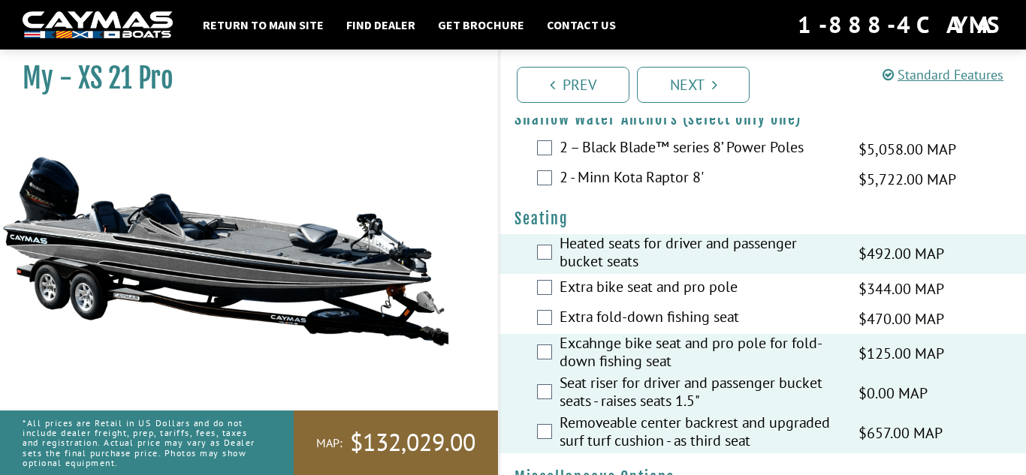
click at [654, 300] on label "Extra bike seat and pro pole" at bounding box center [699, 289] width 280 height 22
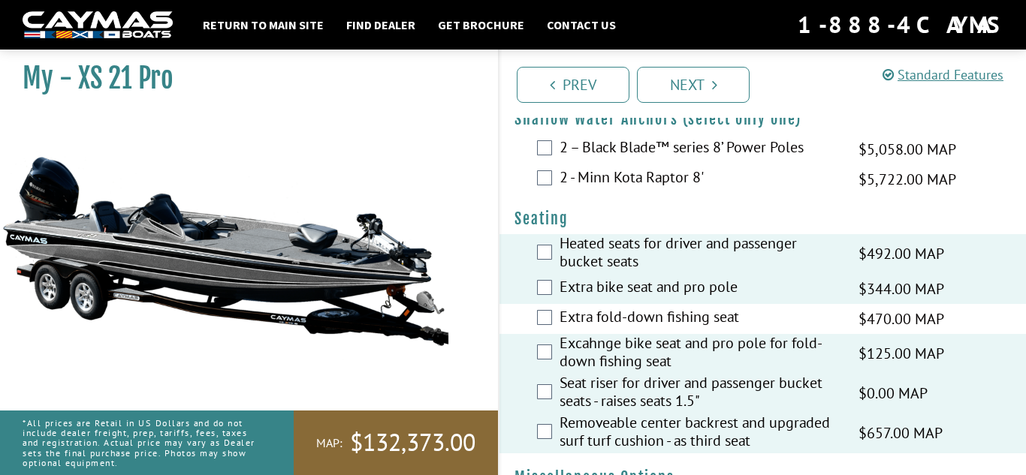
click at [652, 330] on label "Extra fold-down fishing seat" at bounding box center [699, 319] width 280 height 22
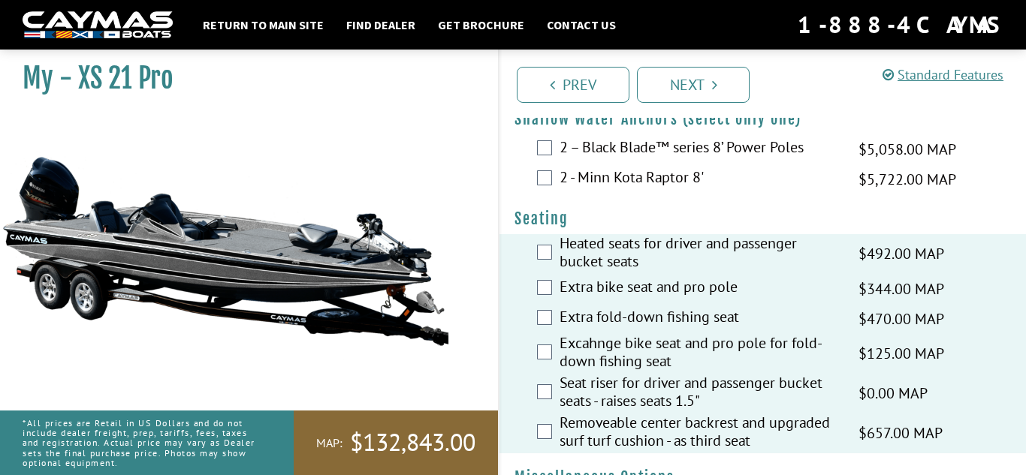
click at [649, 190] on label "2 - Minn Kota Raptor 8'" at bounding box center [699, 179] width 280 height 22
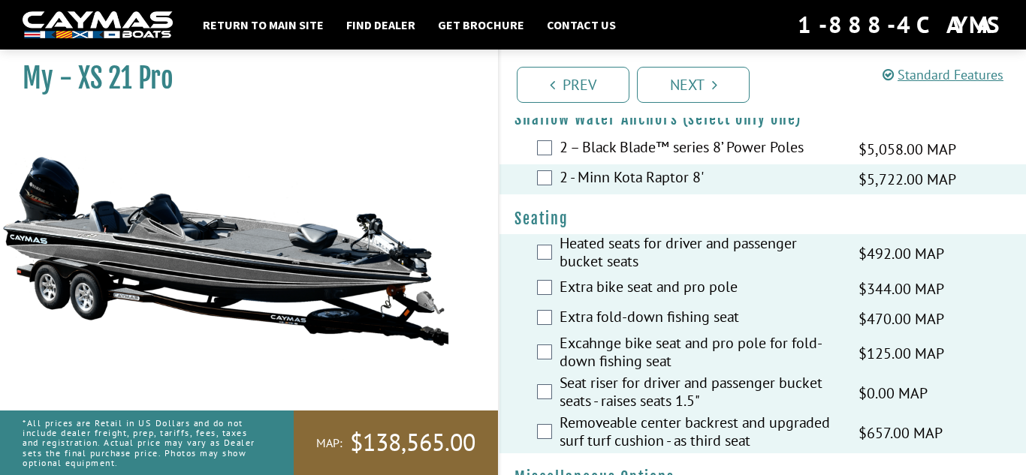
click at [660, 160] on label "2 – Black Blade™ series 8’ Power Poles" at bounding box center [699, 149] width 280 height 22
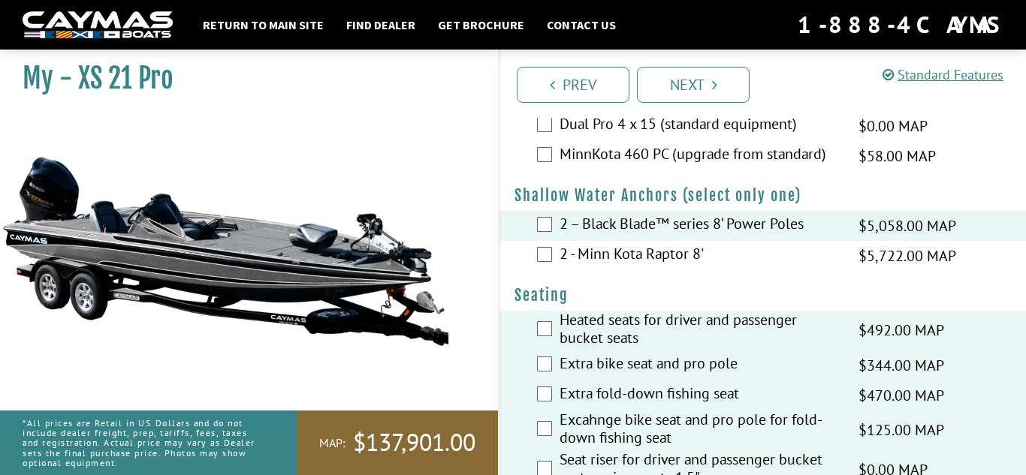
scroll to position [1300, 0]
click at [687, 266] on label "2 - Minn Kota Raptor 8'" at bounding box center [699, 257] width 280 height 22
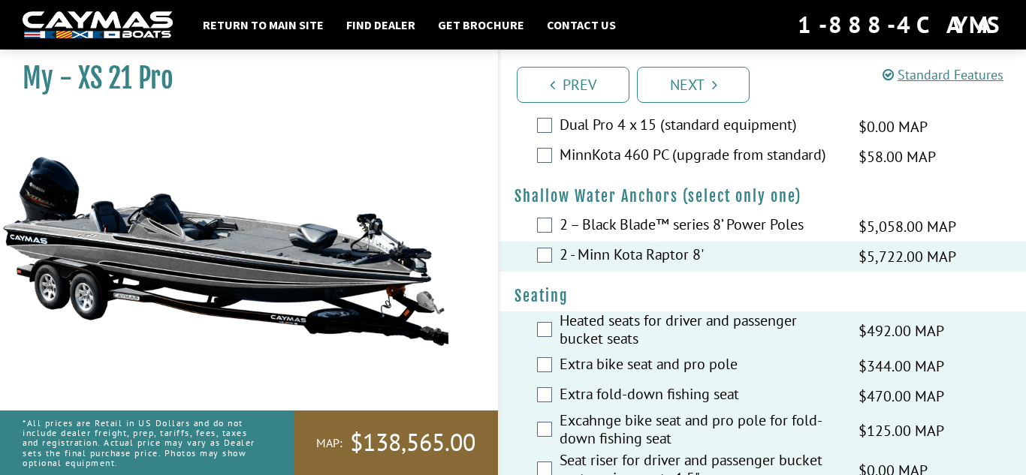
click at [711, 167] on label "MinnKota 460 PC (upgrade from standard)" at bounding box center [699, 157] width 280 height 22
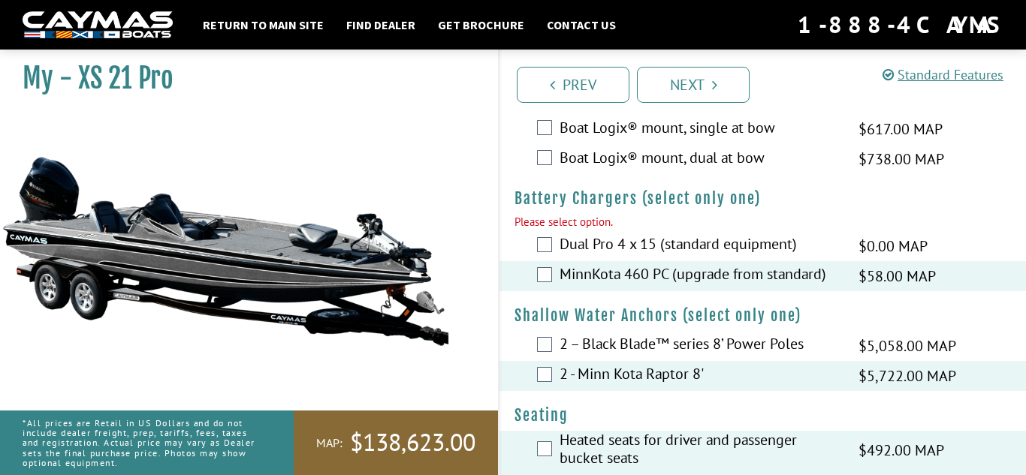
scroll to position [1176, 0]
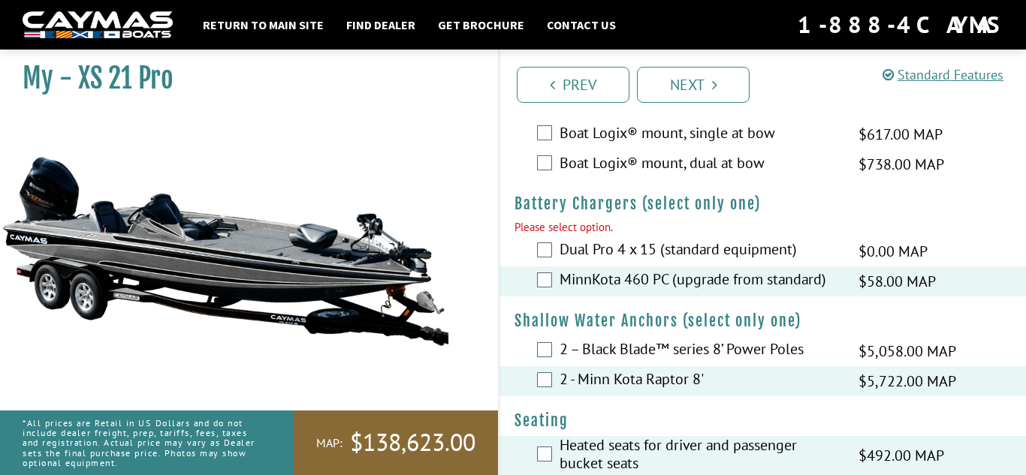
click at [664, 262] on label "Dual Pro 4 x 15 (standard equipment)" at bounding box center [699, 251] width 280 height 22
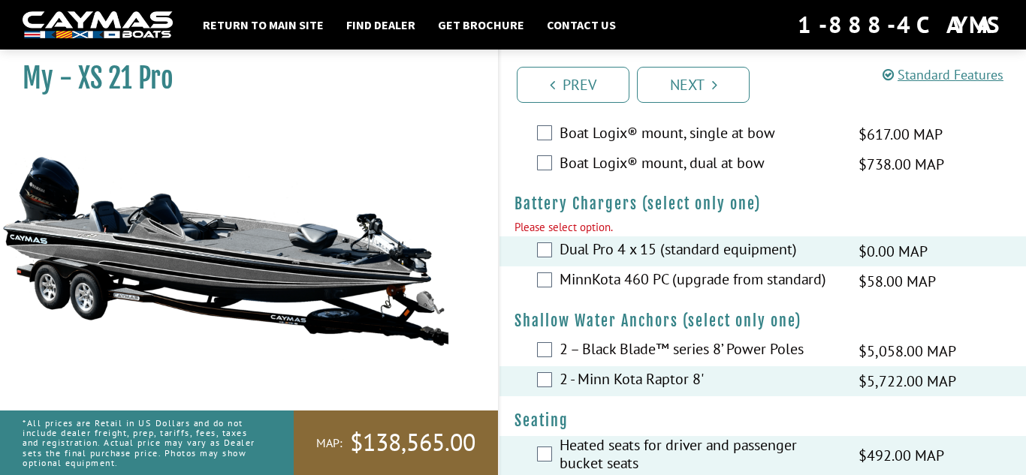
click at [667, 292] on label "MinnKota 460 PC (upgrade from standard)" at bounding box center [699, 281] width 280 height 22
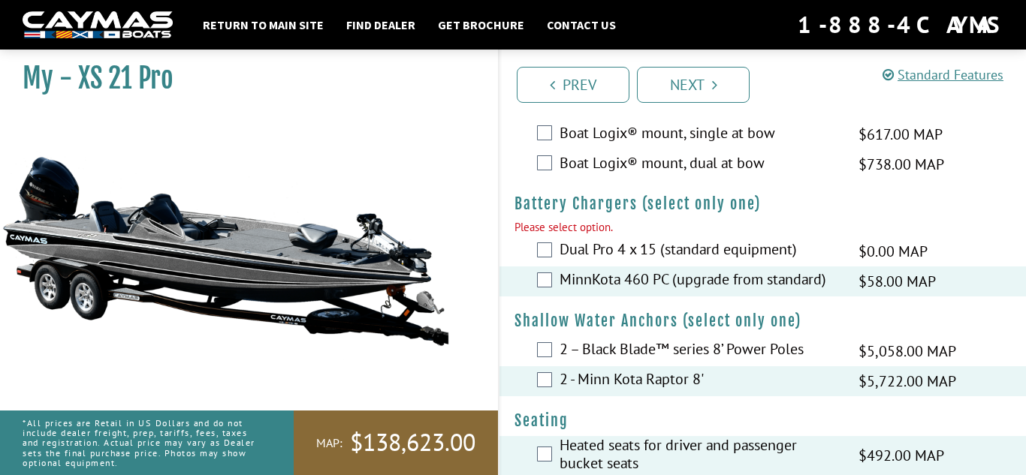
click at [690, 176] on label "Boat Logix® mount, dual at bow" at bounding box center [699, 165] width 280 height 22
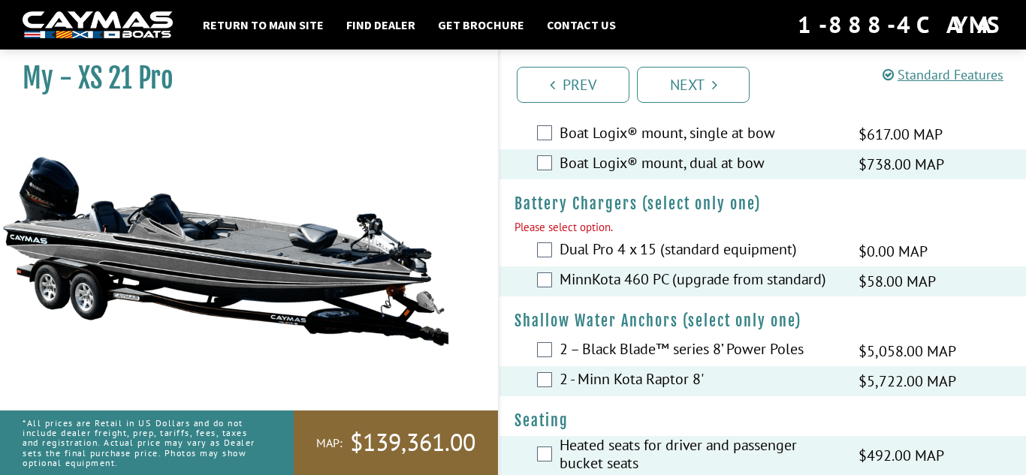
click at [689, 146] on label "Boat Logix® mount, single at bow" at bounding box center [699, 135] width 280 height 22
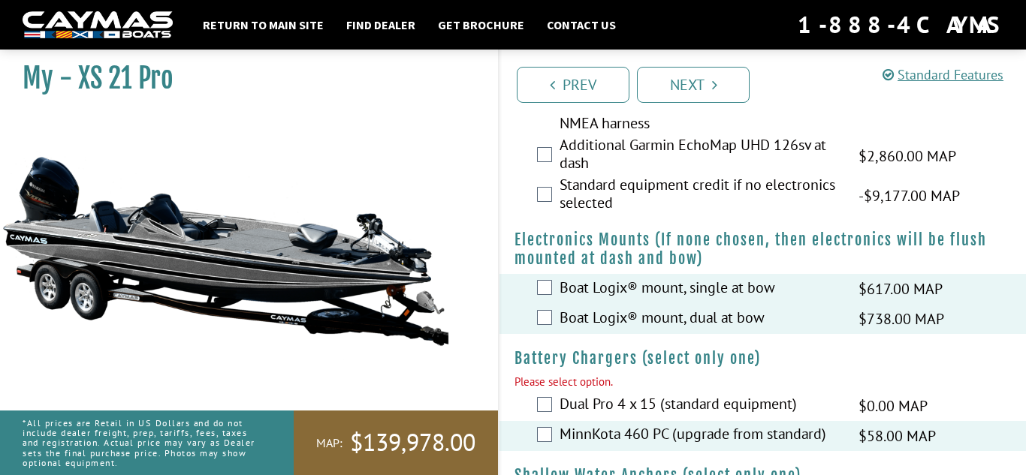
scroll to position [1004, 0]
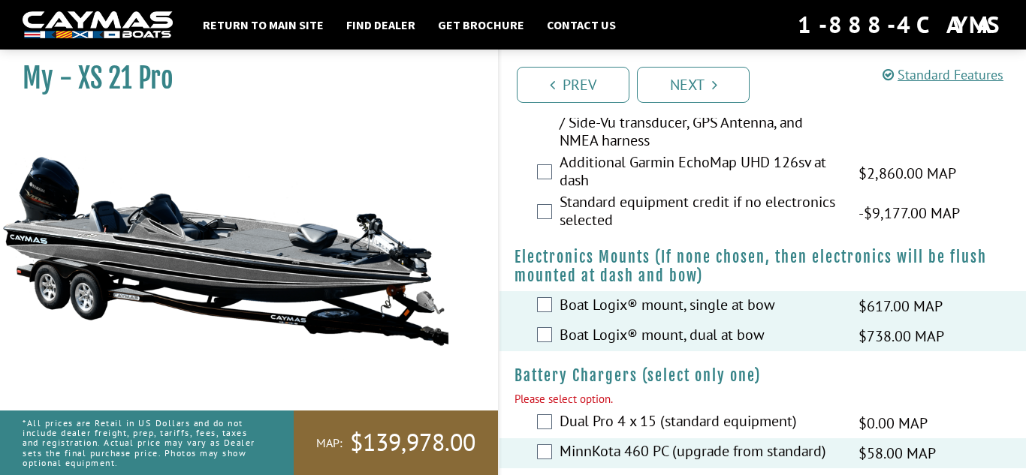
click at [680, 224] on label "Standard equipment credit if no electronics selected" at bounding box center [699, 213] width 280 height 40
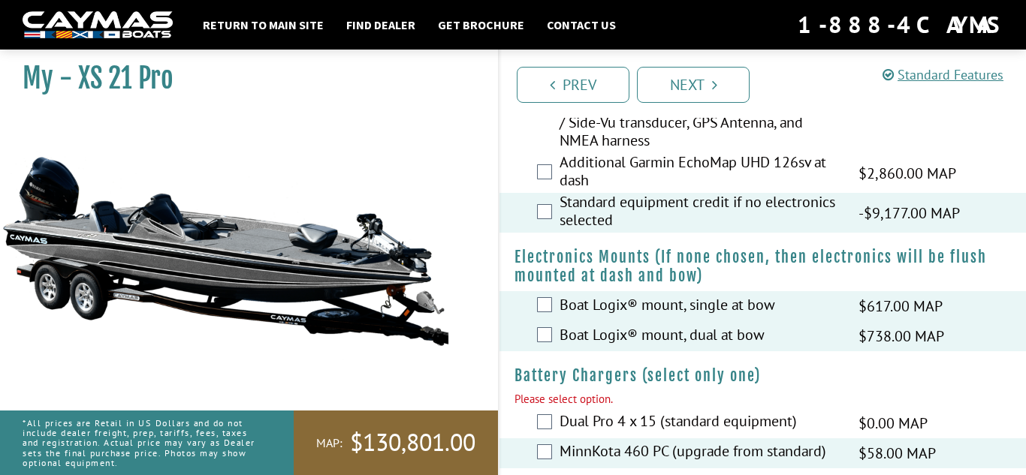
click at [669, 183] on label "Additional Garmin EchoMap UHD 126sv at dash" at bounding box center [699, 173] width 280 height 40
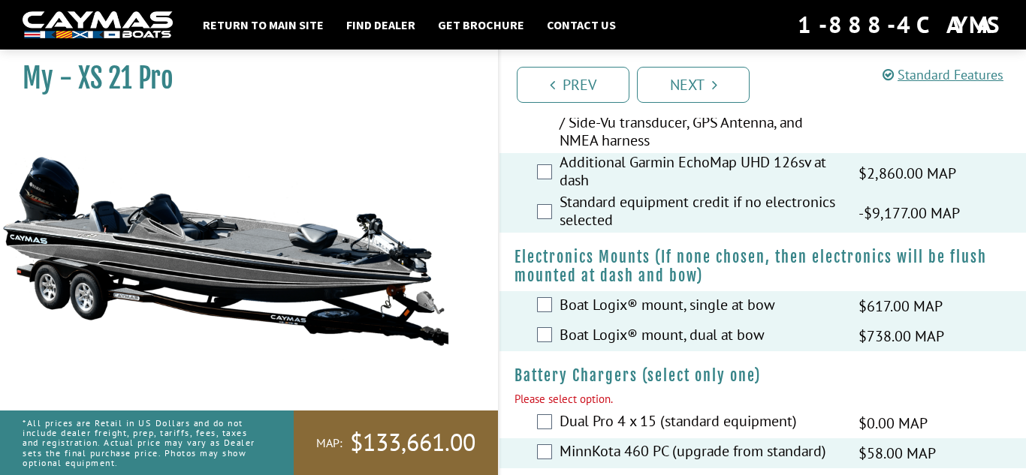
click at [676, 139] on label "Optional equipment in place of standard: Power Pole Move PV 52" White, Garmin E…" at bounding box center [699, 97] width 280 height 112
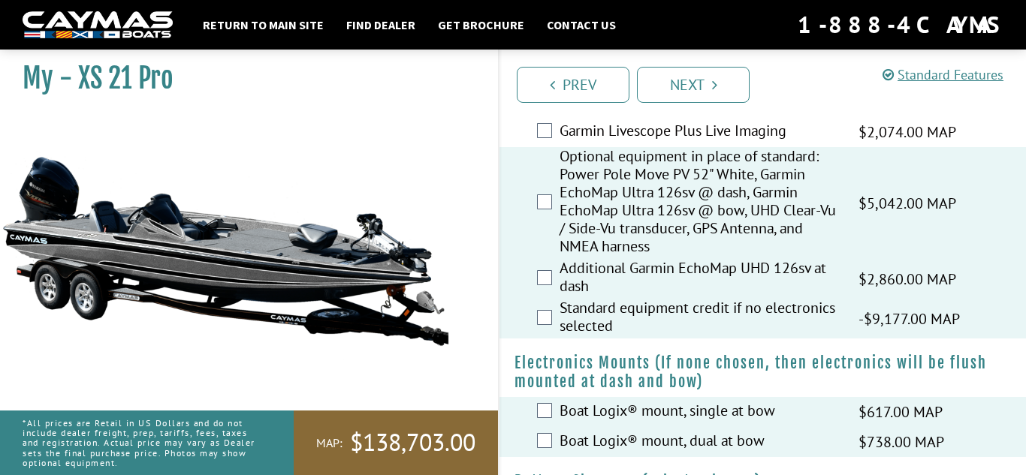
scroll to position [878, 0]
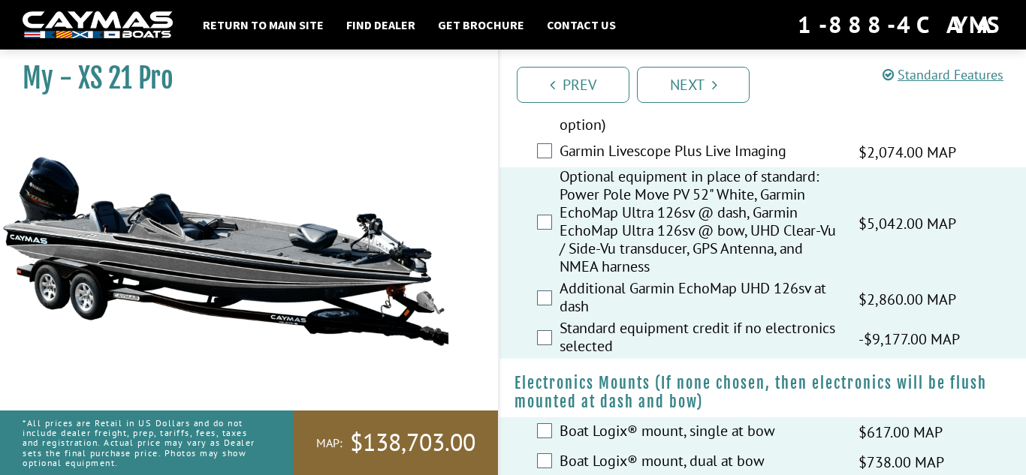
click at [670, 158] on label "Garmin Livescope Plus Live Imaging" at bounding box center [699, 153] width 280 height 22
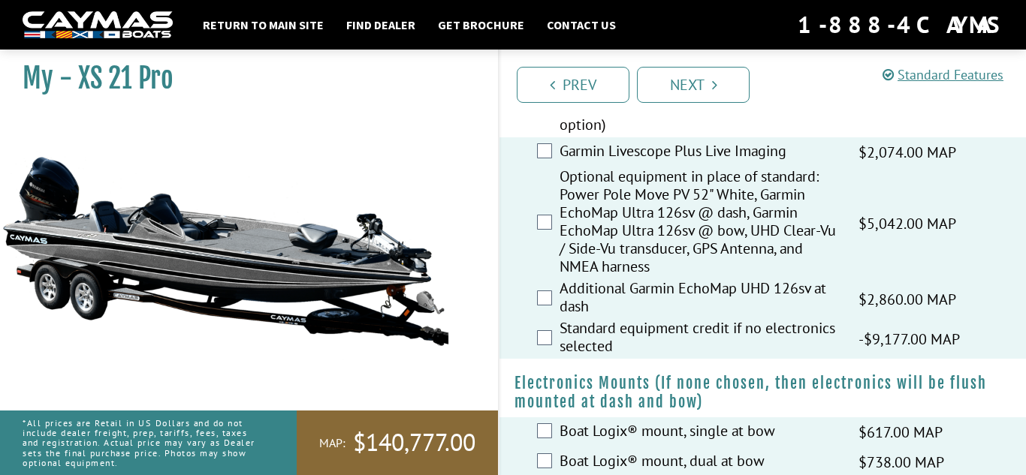
click at [669, 135] on label "Optional equipment in place of standard: Garmin Force 50", Garmin EchoMap 126sv…" at bounding box center [699, 82] width 280 height 112
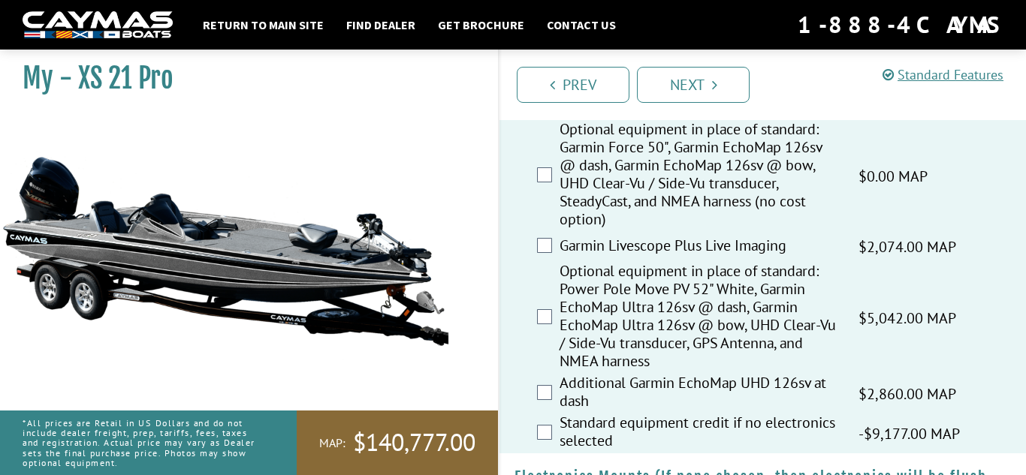
scroll to position [756, 0]
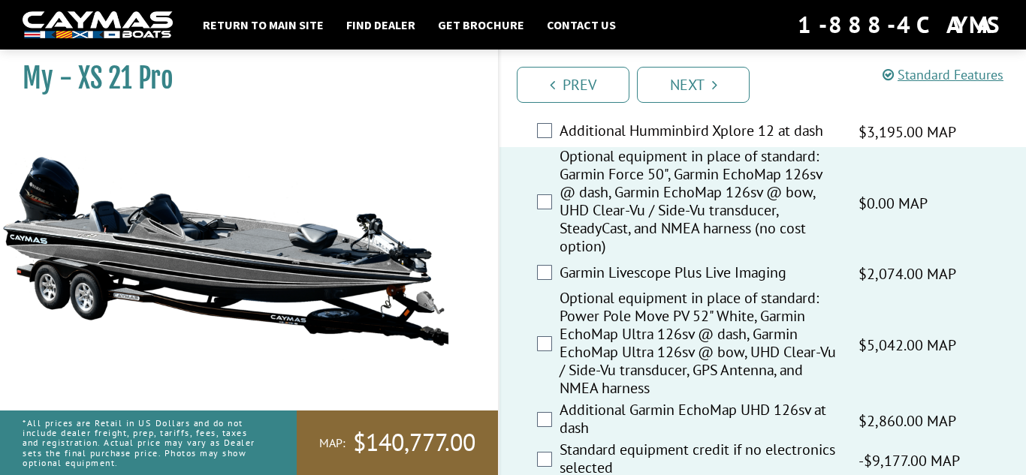
click at [672, 117] on label "Optional equipment in place of standard: Power Pole Move PV 52" White, Humminbi…" at bounding box center [699, 70] width 280 height 94
click at [672, 143] on label "Additional Humminbird Xplore 12 at dash" at bounding box center [699, 133] width 280 height 22
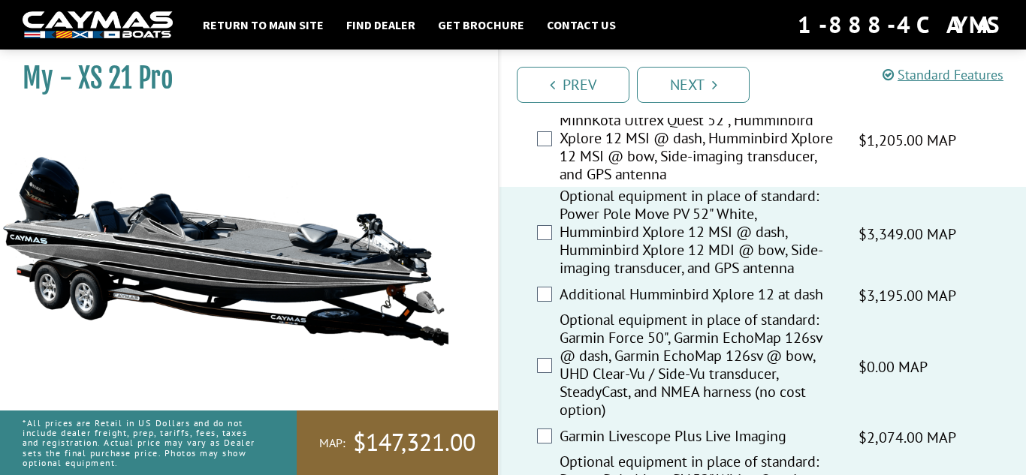
scroll to position [585, 0]
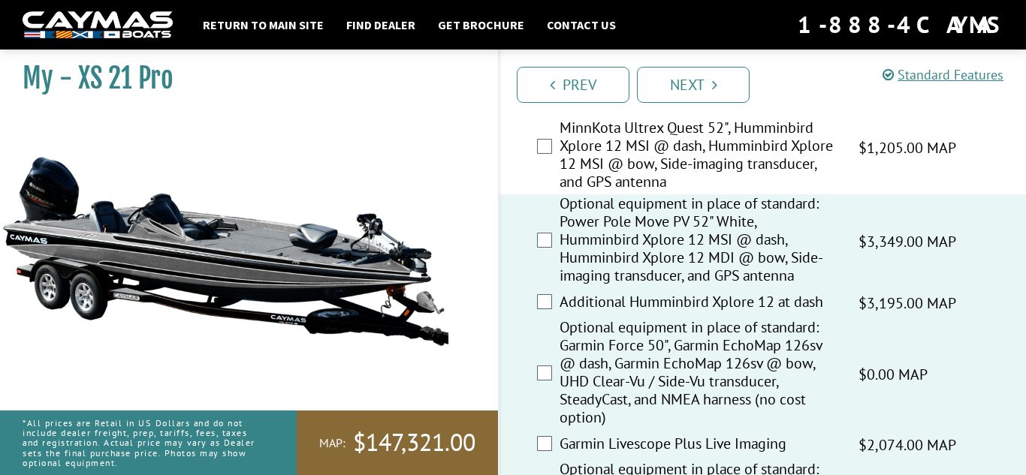
click at [670, 158] on label "Optional equipment in place of standard: MinnKota Ultrex Quest 52", Humminbird …" at bounding box center [699, 148] width 280 height 94
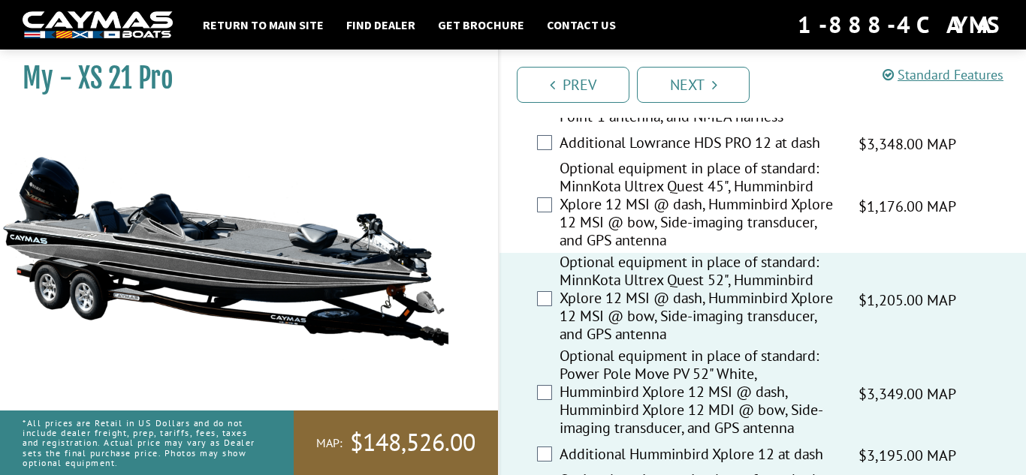
scroll to position [429, 0]
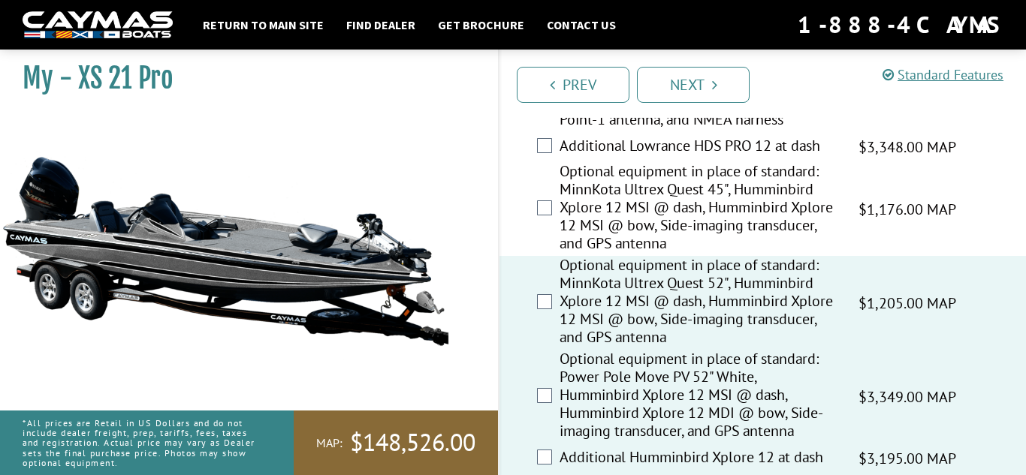
click at [663, 196] on label "Optional equipment in place of standard: MinnKota Ultrex Quest 45", Humminbird …" at bounding box center [699, 209] width 280 height 94
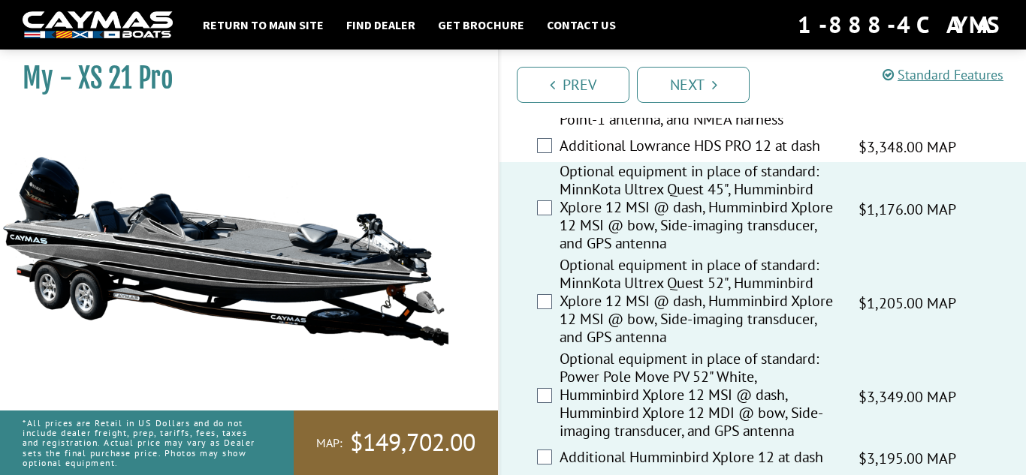
click at [676, 132] on label "Optional equipment in place of standard: Power Pole Move PV 52" White, Lowrance…" at bounding box center [699, 85] width 280 height 94
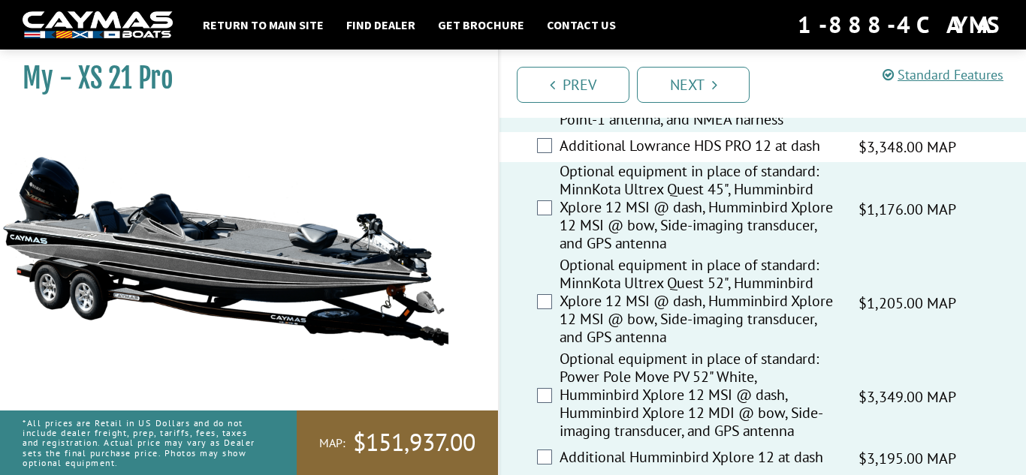
click at [674, 158] on label "Additional Lowrance HDS PRO 12 at dash" at bounding box center [699, 148] width 280 height 22
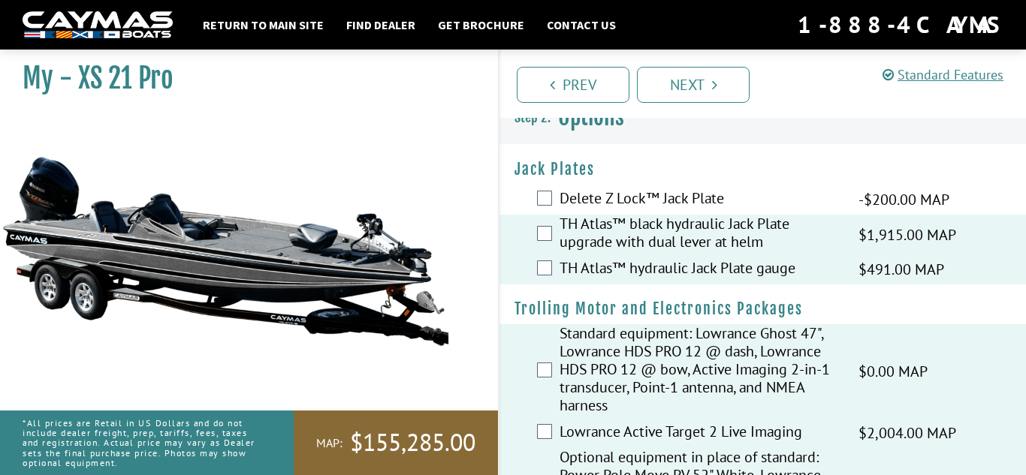
scroll to position [0, 0]
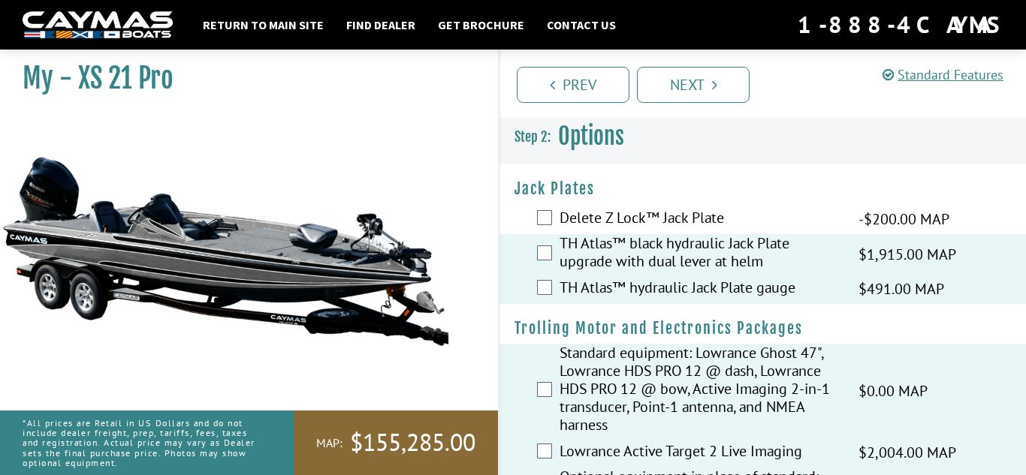
click at [661, 206] on div "Delete Z Lock™ Jack Plate -$200.00 MAP -$200.00 MSRP" at bounding box center [762, 219] width 526 height 30
click at [601, 81] on link "Prev" at bounding box center [573, 85] width 113 height 36
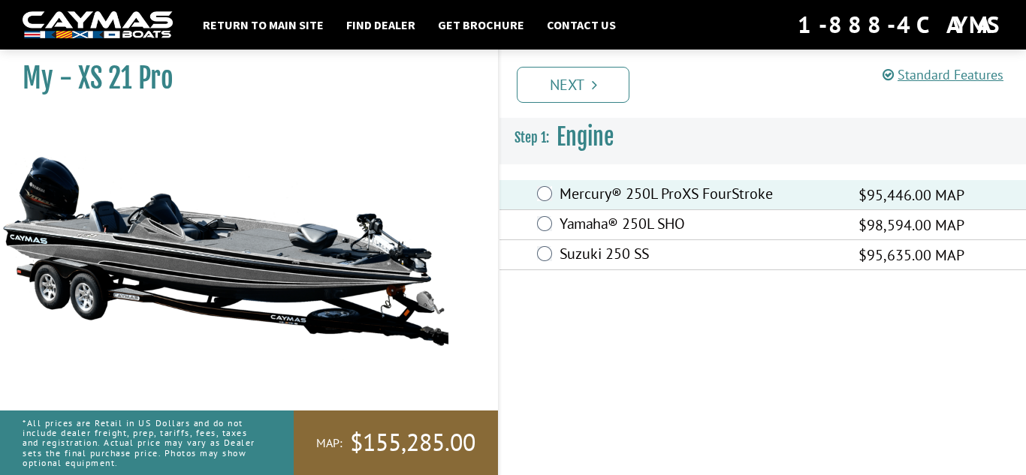
click at [640, 223] on label "Yamaha® 250L SHO" at bounding box center [699, 226] width 280 height 22
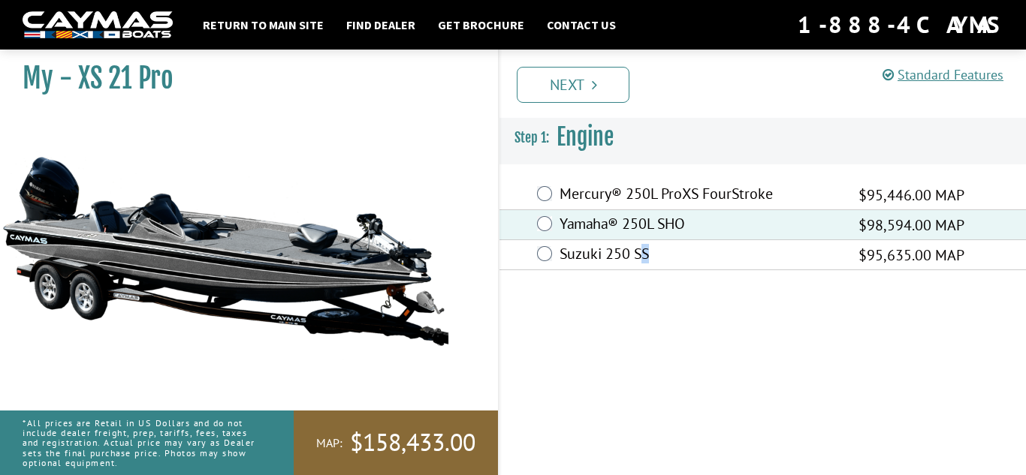
drag, startPoint x: 640, startPoint y: 246, endPoint x: 821, endPoint y: 324, distance: 196.7
click at [821, 324] on div "Standard Features Standard Features CAYMAS XS 21 PRO SPECIFICATIONS Length – 21…" at bounding box center [777, 259] width 528 height 432
click at [607, 89] on link "Next" at bounding box center [573, 85] width 113 height 36
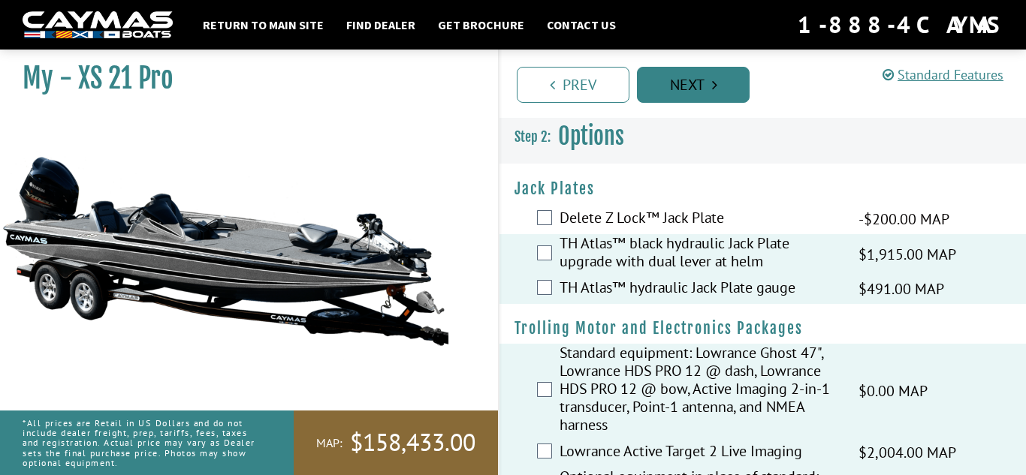
click at [671, 85] on link "Next" at bounding box center [693, 85] width 113 height 36
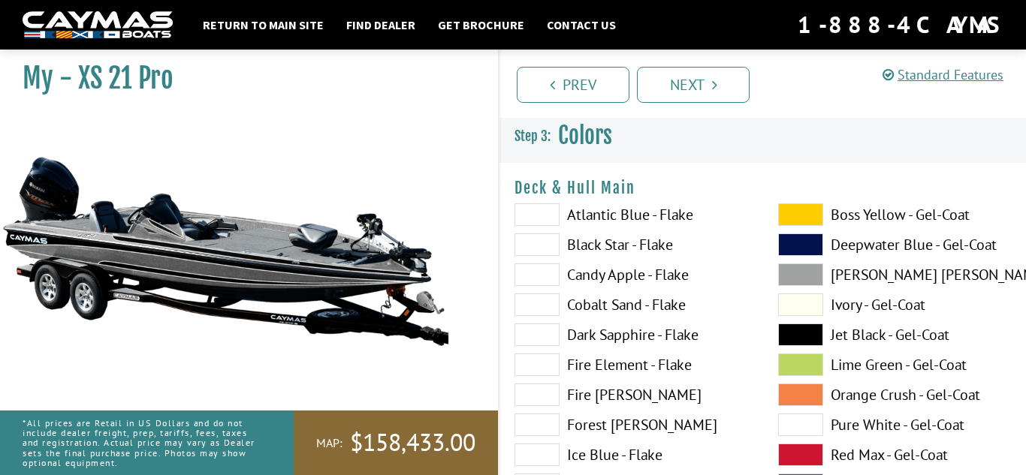
click at [653, 208] on label "Atlantic Blue - Flake" at bounding box center [631, 214] width 234 height 23
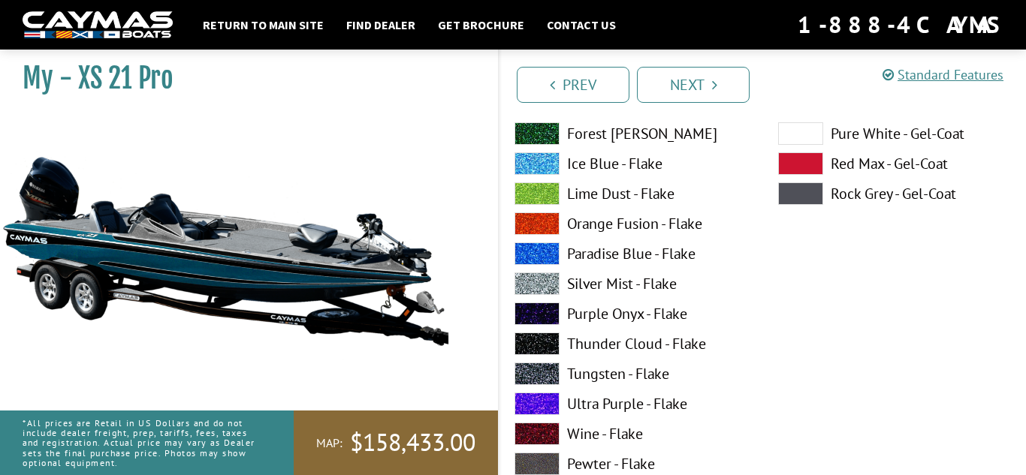
scroll to position [912, 0]
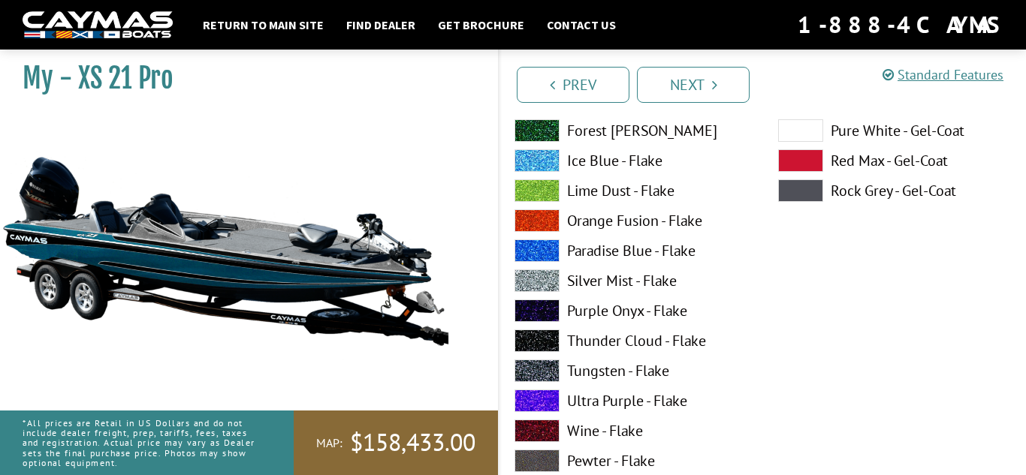
click at [628, 215] on label "Orange Fusion - Flake" at bounding box center [631, 220] width 234 height 23
click at [631, 367] on label "Tungsten - Flake" at bounding box center [631, 371] width 234 height 23
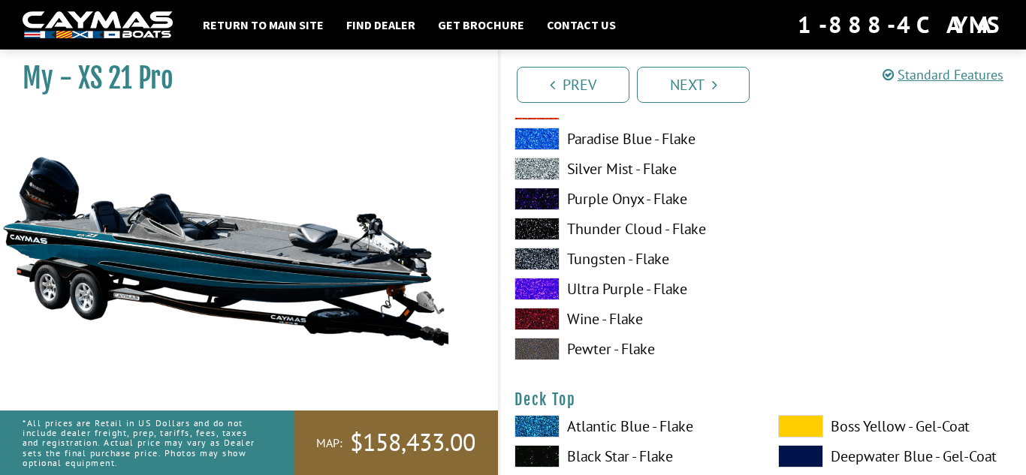
scroll to position [1644, 0]
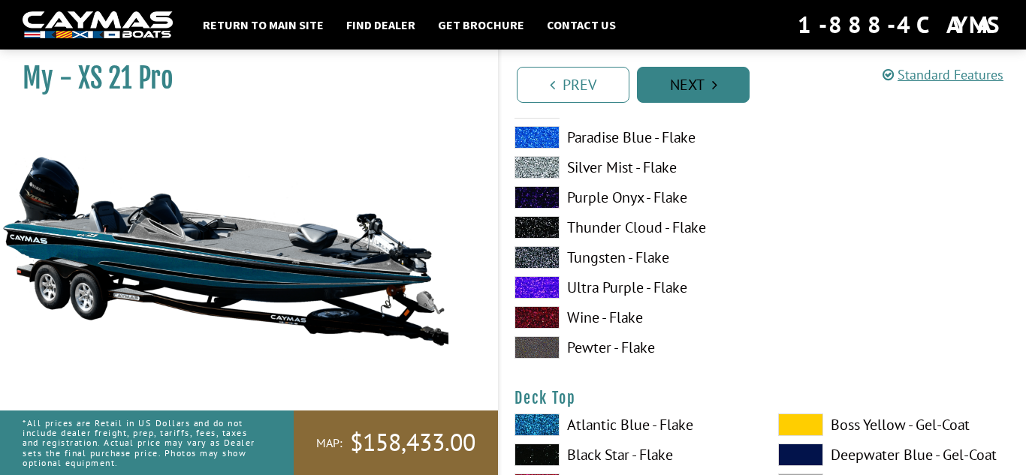
click at [717, 80] on link "Next" at bounding box center [693, 85] width 113 height 36
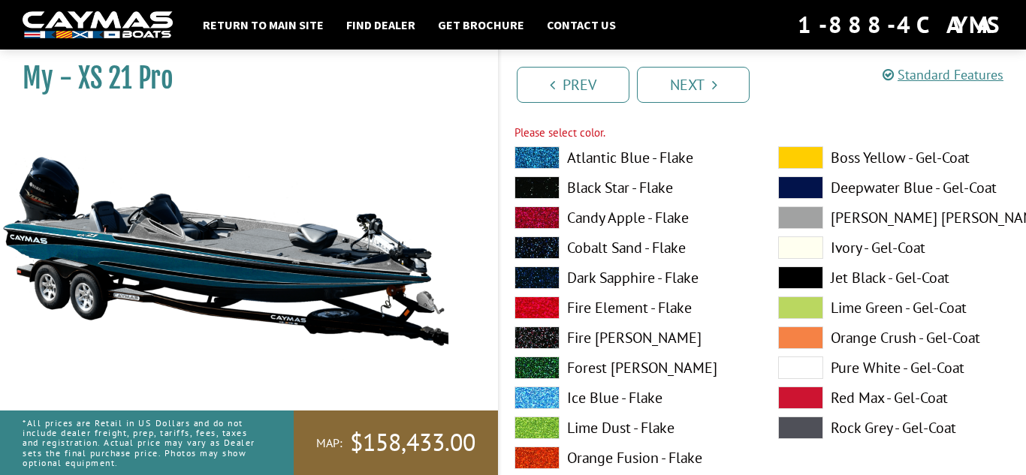
scroll to position [694, 0]
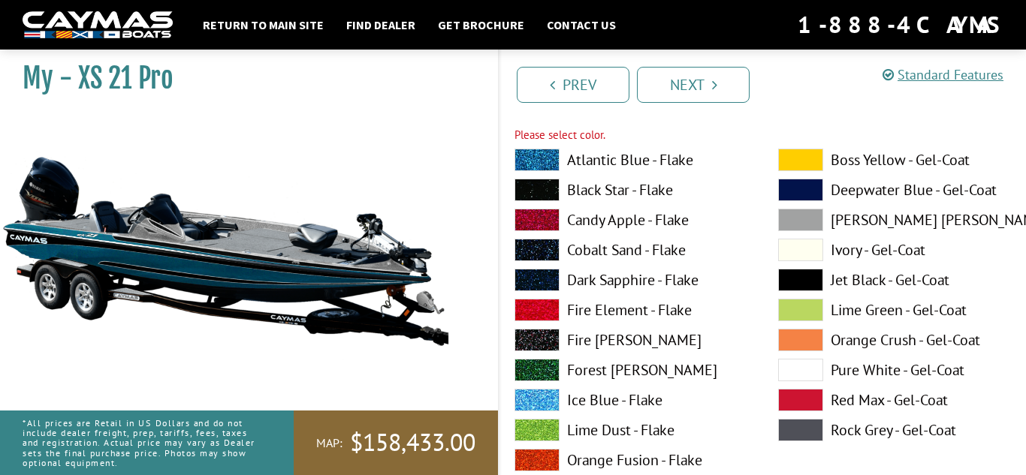
click at [670, 158] on label "Atlantic Blue - Flake" at bounding box center [631, 160] width 234 height 23
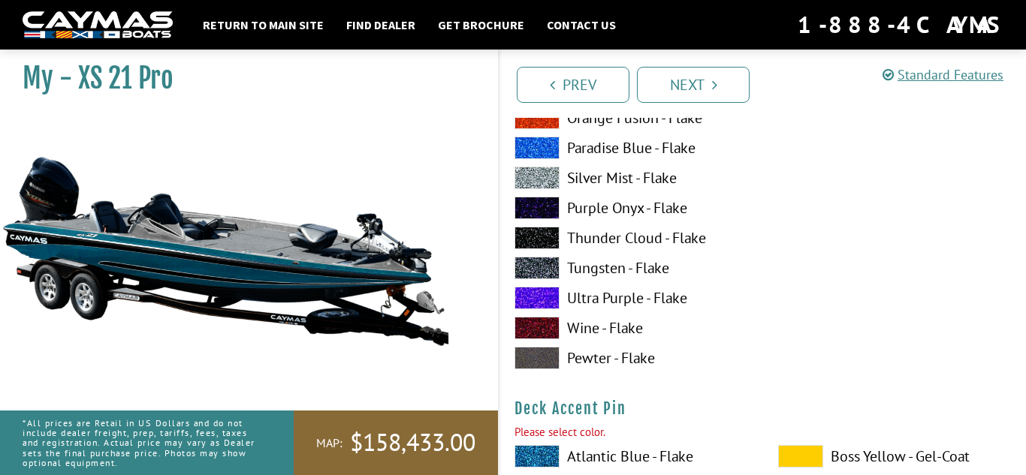
scroll to position [1041, 0]
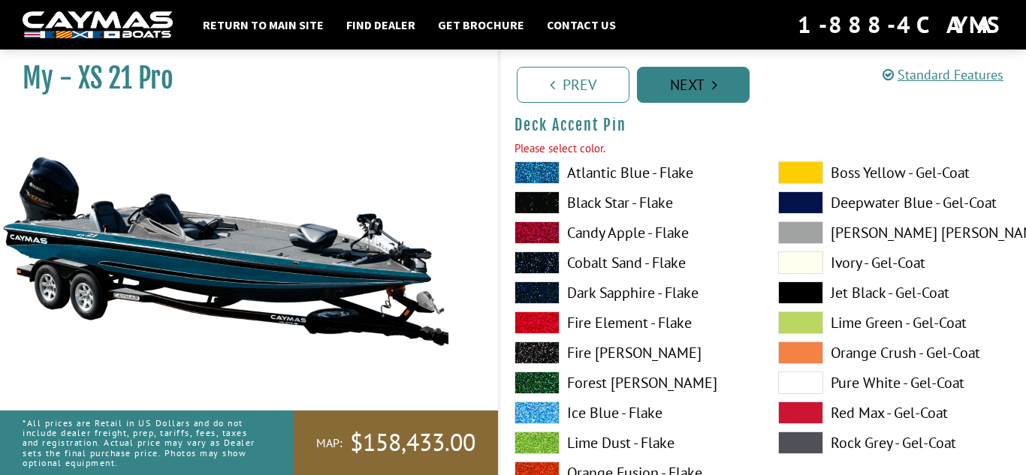
click at [691, 75] on link "Next" at bounding box center [693, 85] width 113 height 36
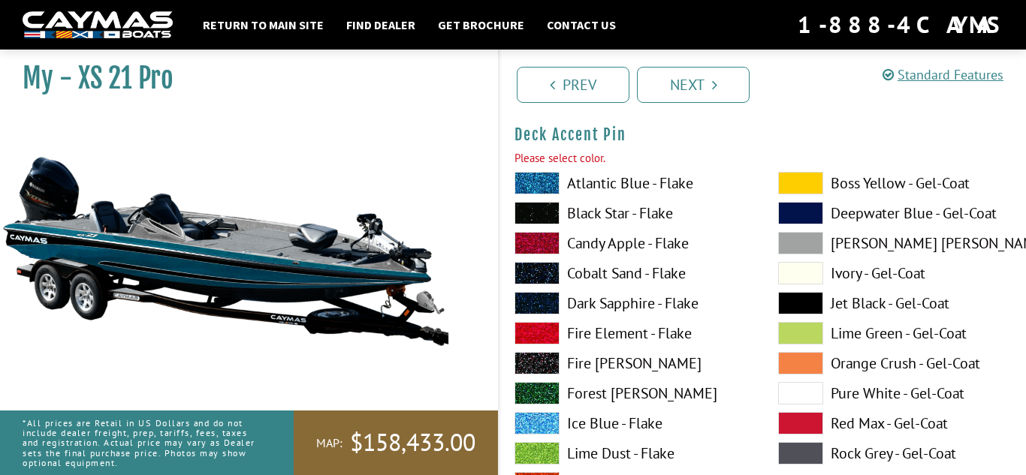
click at [647, 173] on label "Atlantic Blue - Flake" at bounding box center [631, 183] width 234 height 23
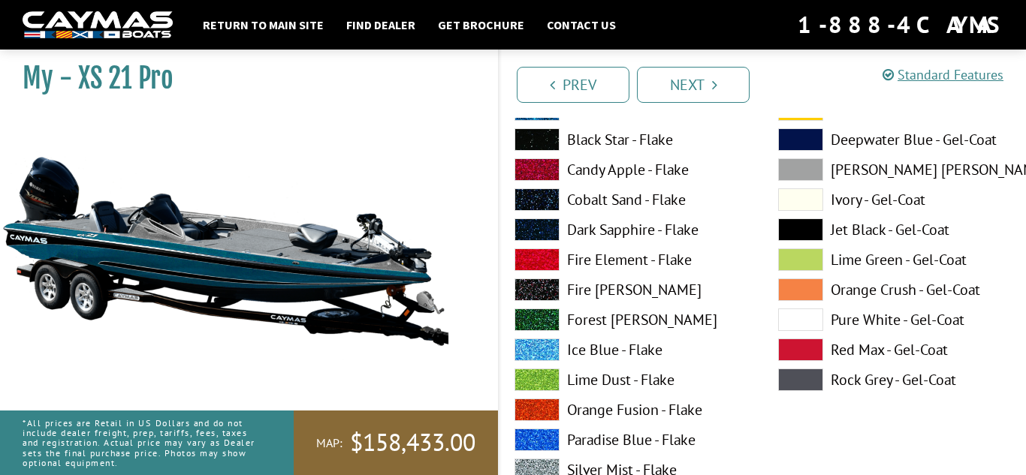
scroll to position [2005, 0]
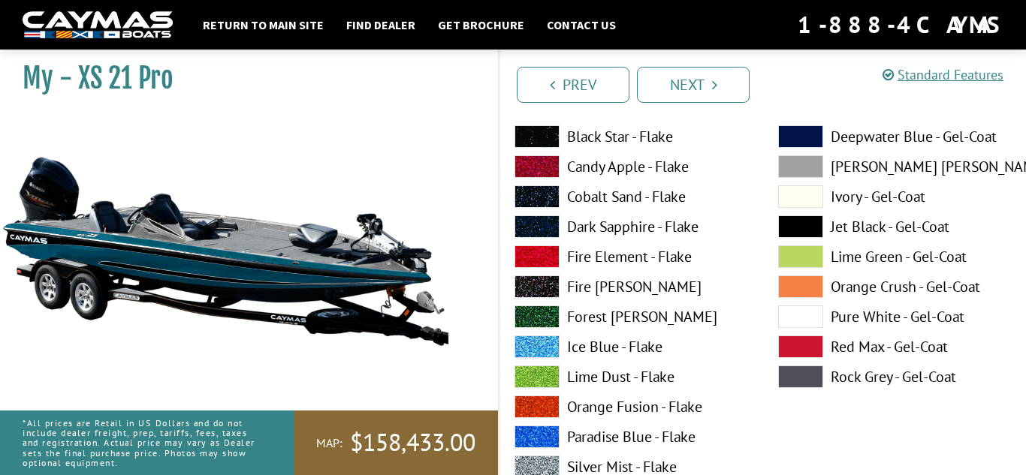
click at [646, 123] on div "Atlantic Blue - Flake Black Star - Flake Candy Apple - Flake Cobalt Sand - Flak…" at bounding box center [631, 380] width 264 height 571
click at [645, 134] on label "Black Star - Flake" at bounding box center [631, 136] width 234 height 23
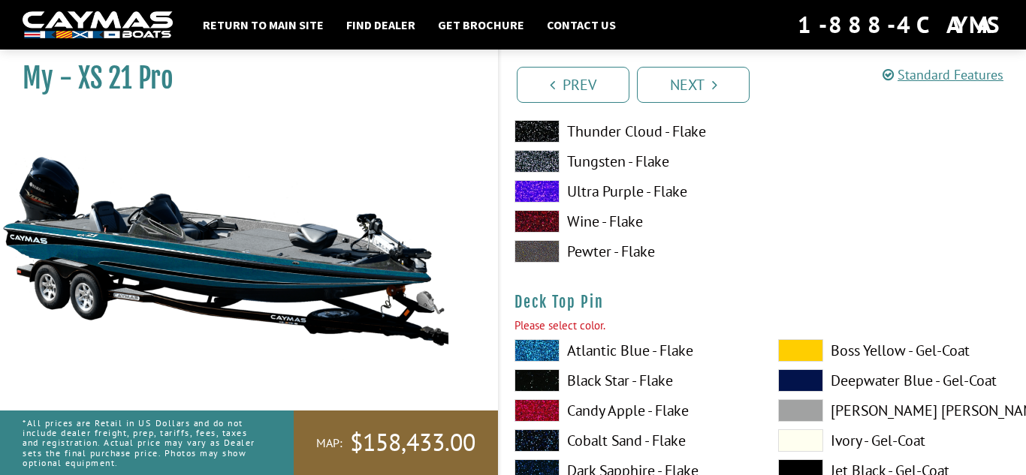
scroll to position [2403, 0]
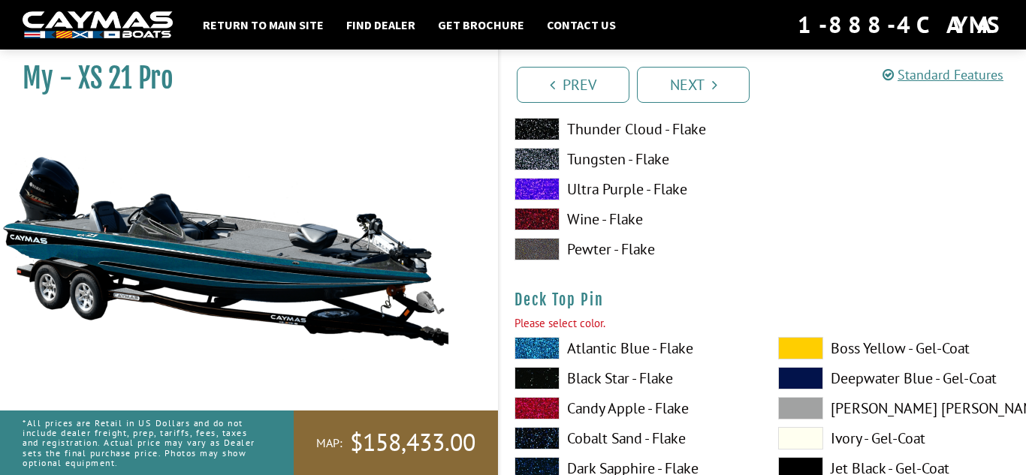
click at [652, 339] on label "Atlantic Blue - Flake" at bounding box center [631, 348] width 234 height 23
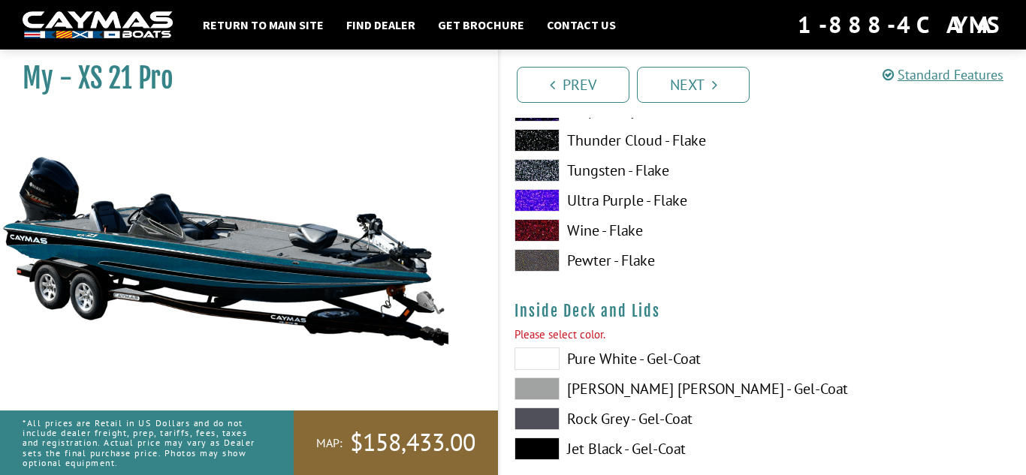
scroll to position [3060, 0]
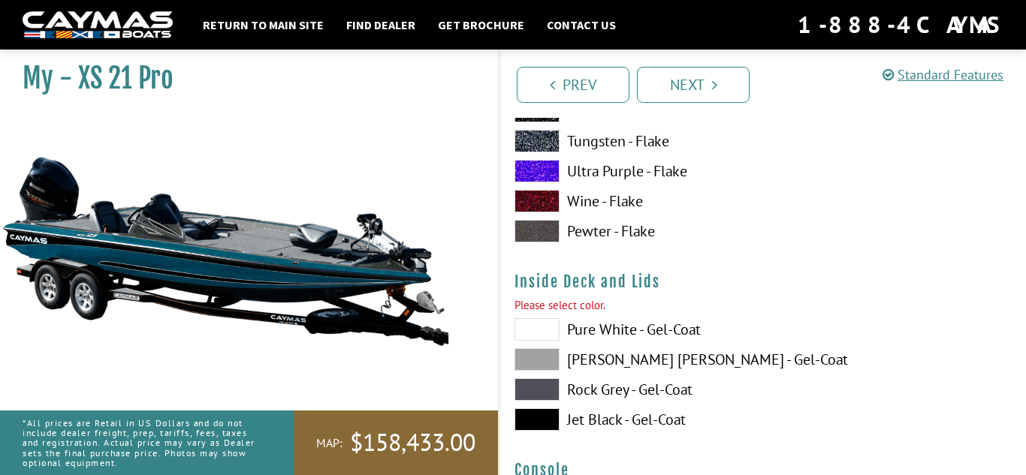
click at [649, 319] on label "Pure White - Gel-Coat" at bounding box center [631, 329] width 234 height 23
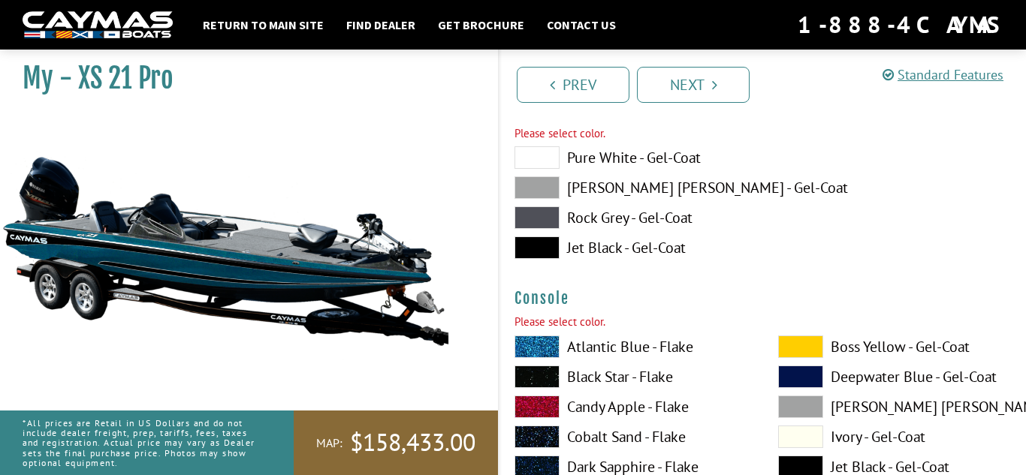
scroll to position [3237, 0]
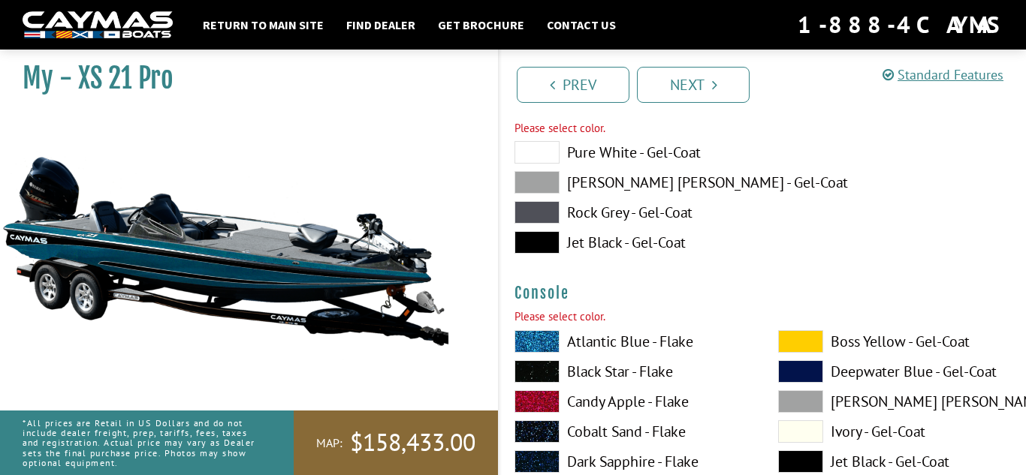
click at [630, 348] on label "Atlantic Blue - Flake" at bounding box center [631, 341] width 234 height 23
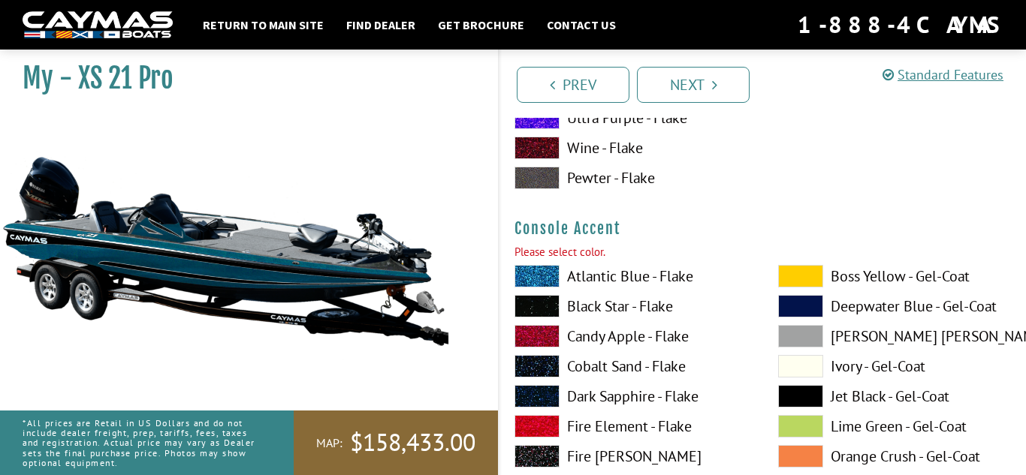
scroll to position [3945, 0]
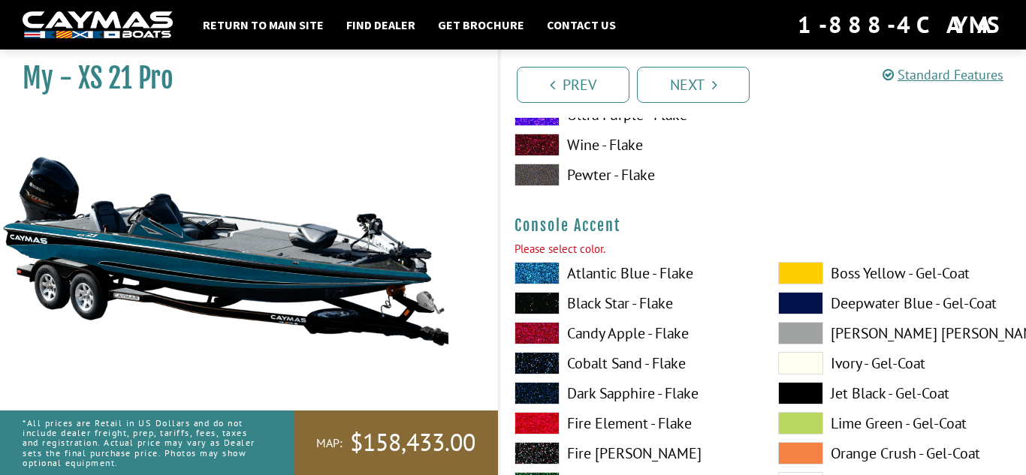
click at [628, 276] on label "Atlantic Blue - Flake" at bounding box center [631, 273] width 234 height 23
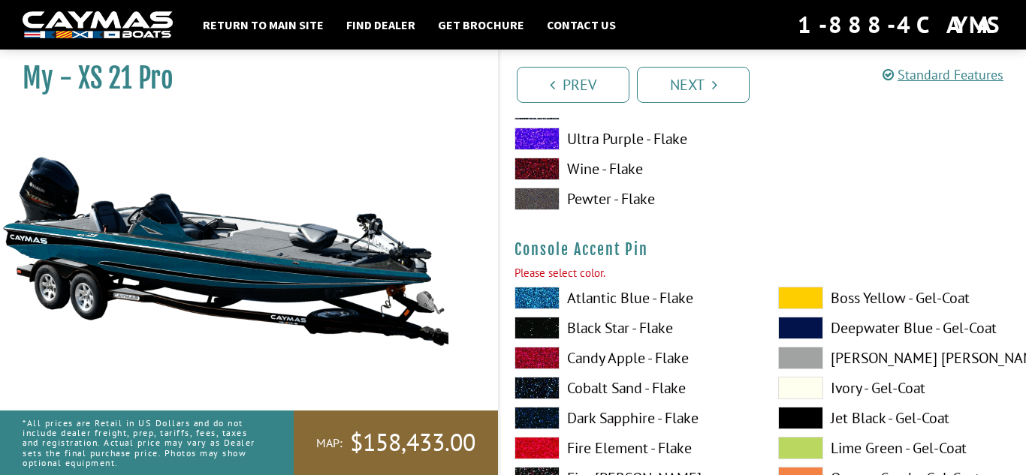
scroll to position [4572, 0]
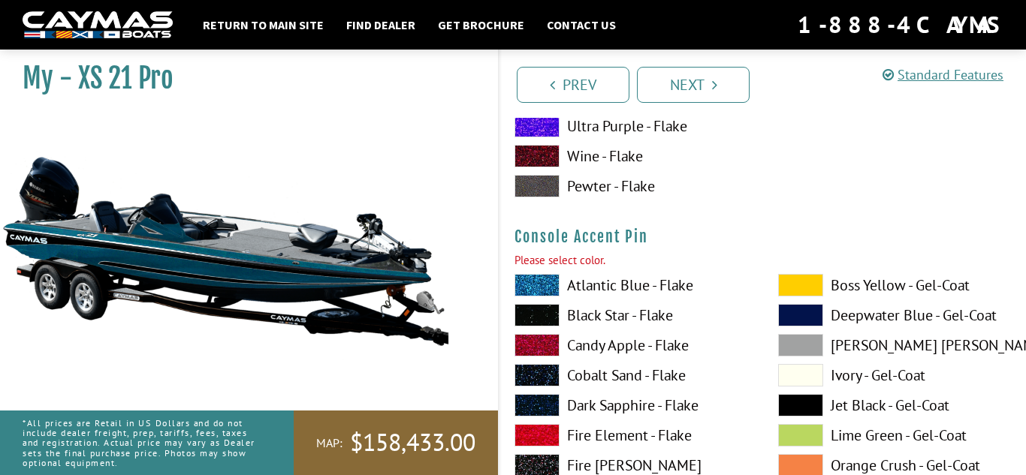
click at [626, 279] on label "Atlantic Blue - Flake" at bounding box center [631, 285] width 234 height 23
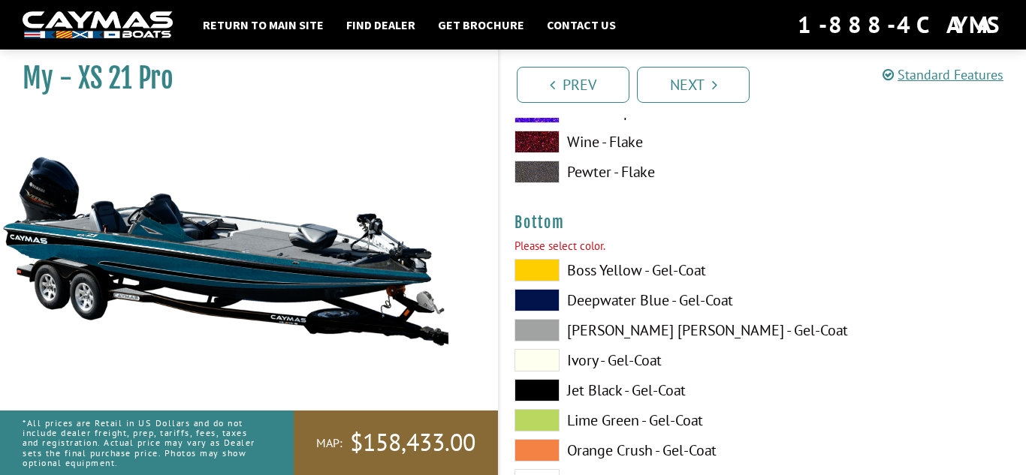
click at [627, 279] on label "Boss Yellow - Gel-Coat" at bounding box center [631, 270] width 234 height 23
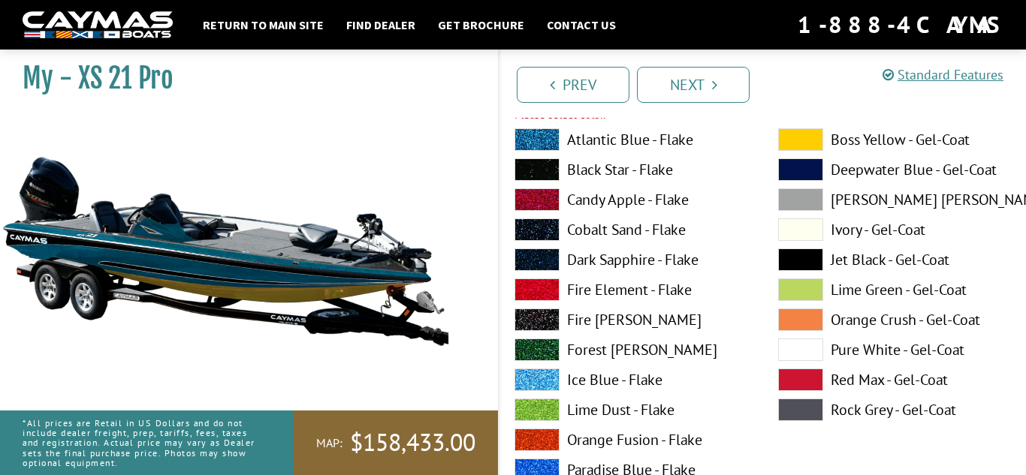
scroll to position [5727, 0]
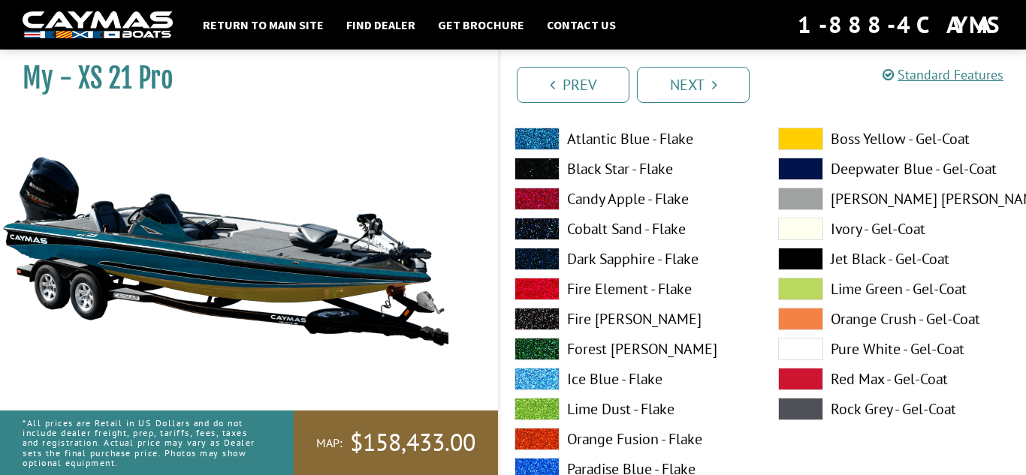
click at [627, 279] on label "Fire Element - Flake" at bounding box center [631, 289] width 234 height 23
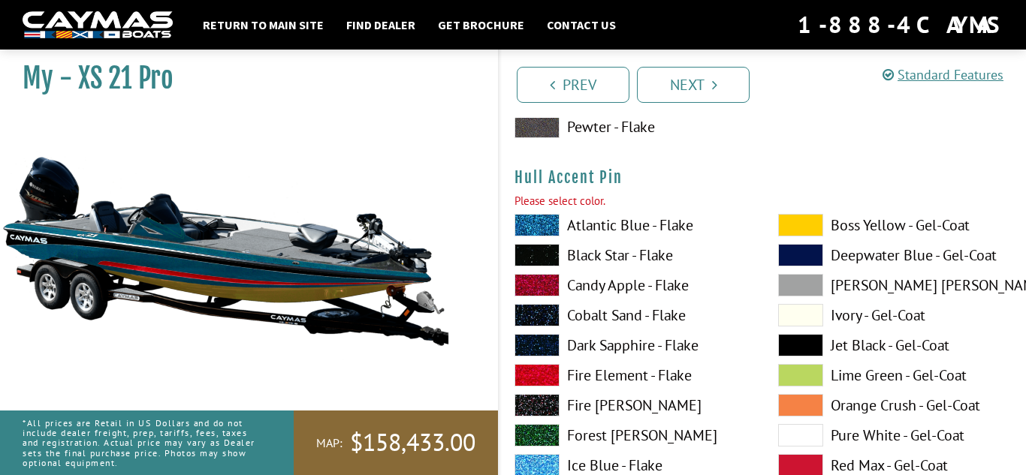
scroll to position [6281, 0]
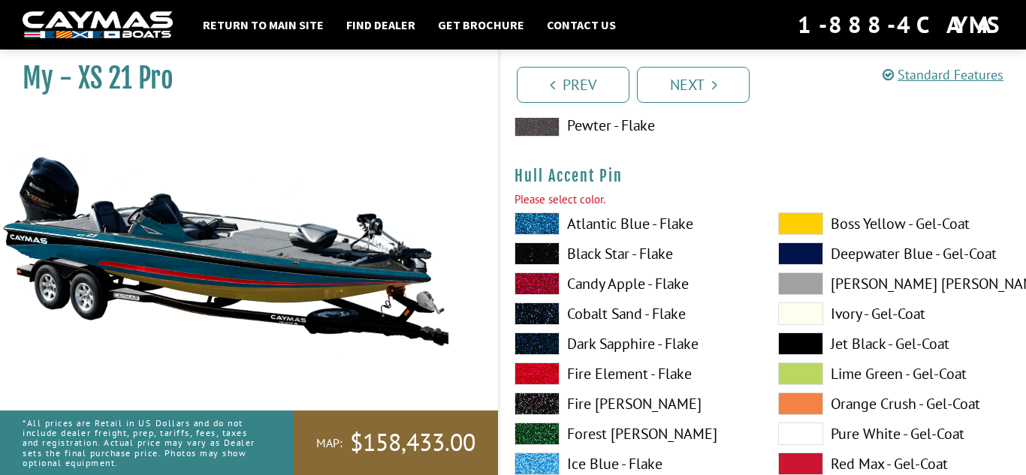
click at [630, 292] on label "Candy Apple - Flake" at bounding box center [631, 284] width 234 height 23
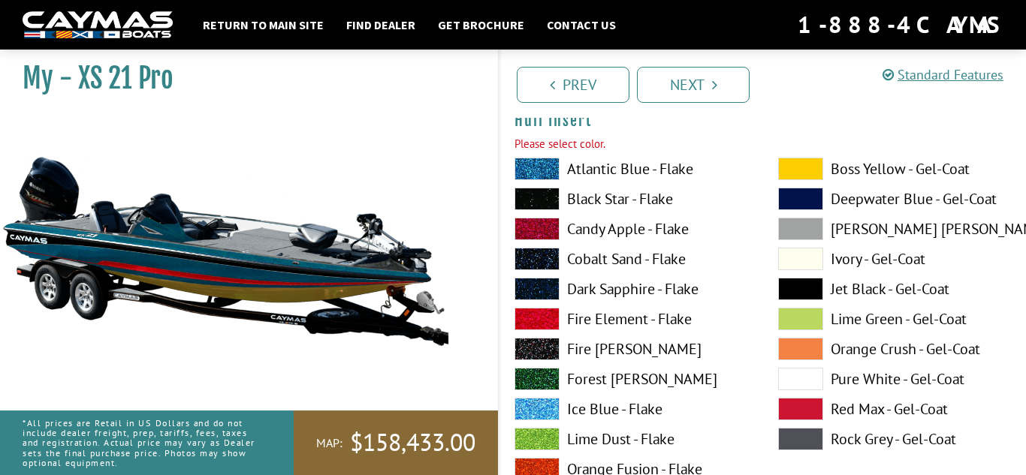
scroll to position [7007, 0]
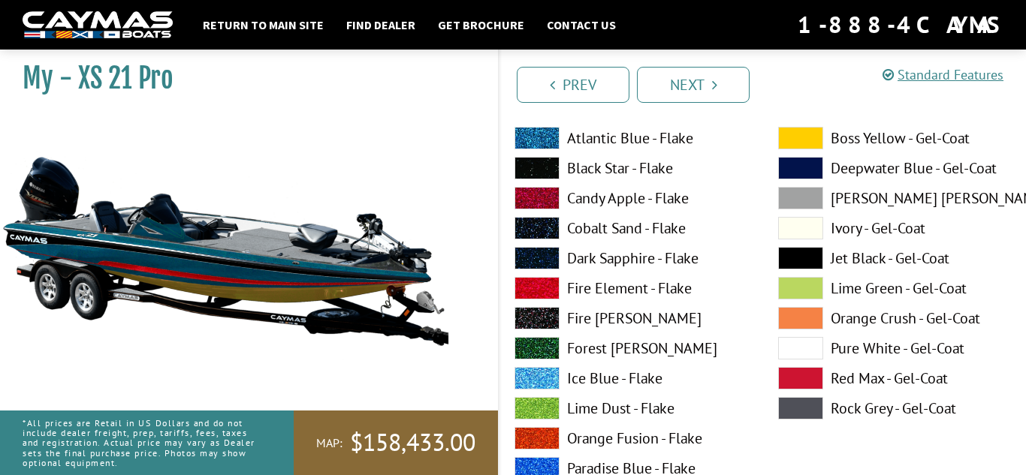
click at [607, 208] on label "Candy Apple - Flake" at bounding box center [631, 198] width 234 height 23
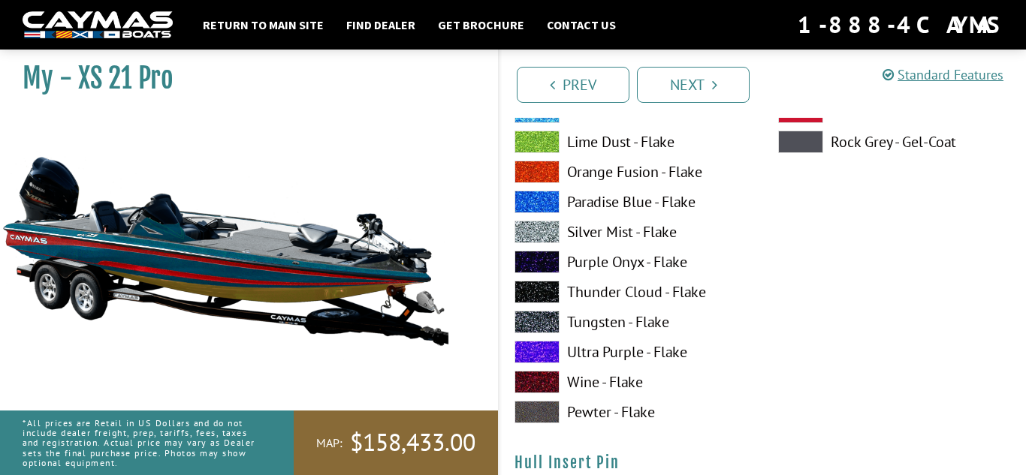
scroll to position [7278, 0]
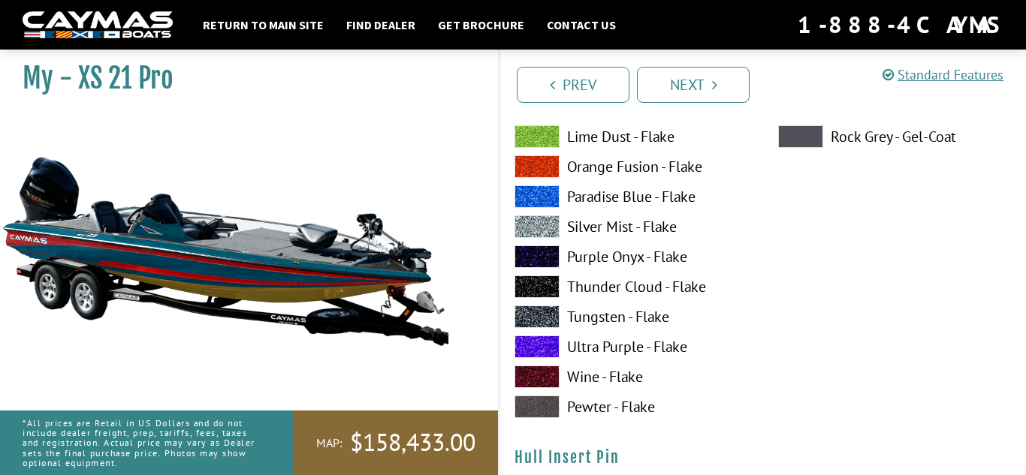
click at [631, 255] on label "Purple Onyx - Flake" at bounding box center [631, 257] width 234 height 23
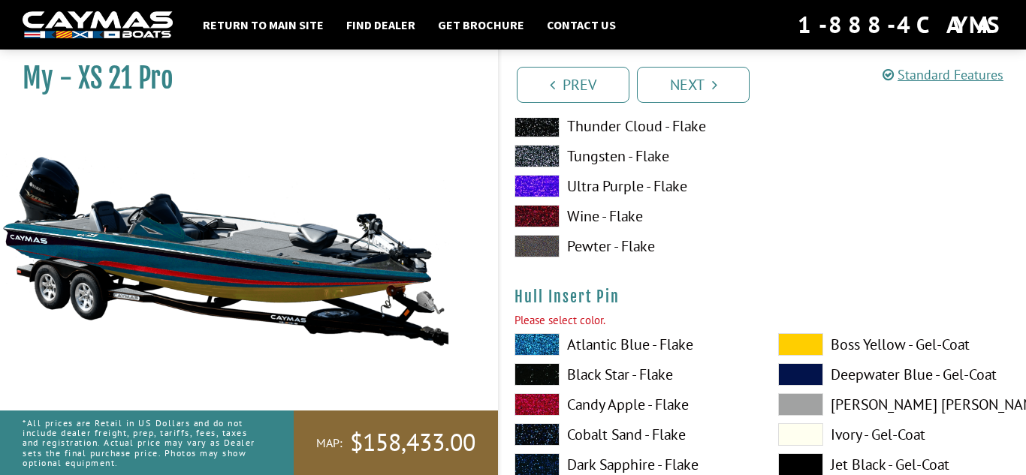
scroll to position [7443, 0]
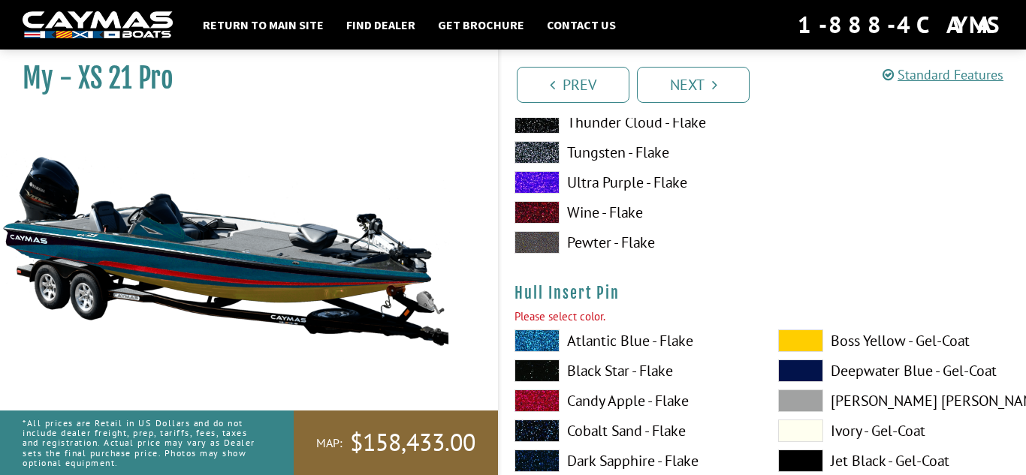
click at [625, 360] on label "Black Star - Flake" at bounding box center [631, 371] width 234 height 23
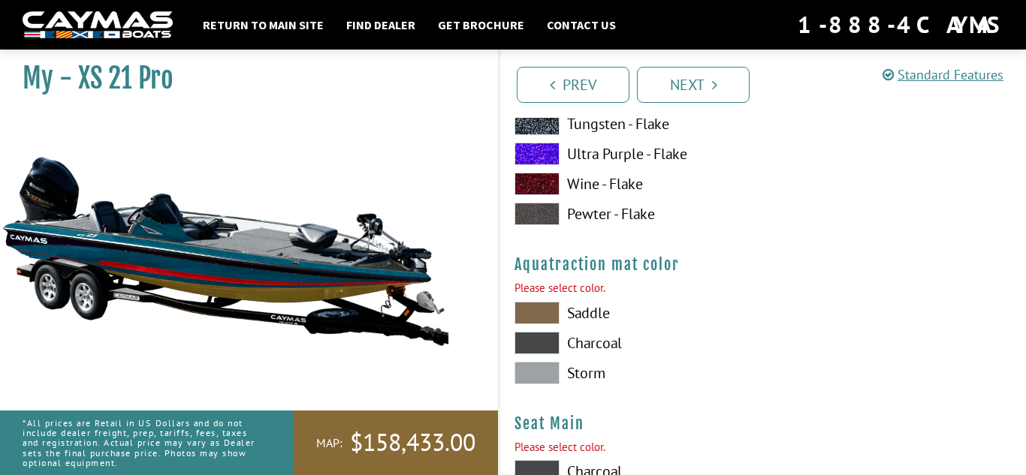
click at [597, 339] on label "Charcoal" at bounding box center [631, 343] width 234 height 23
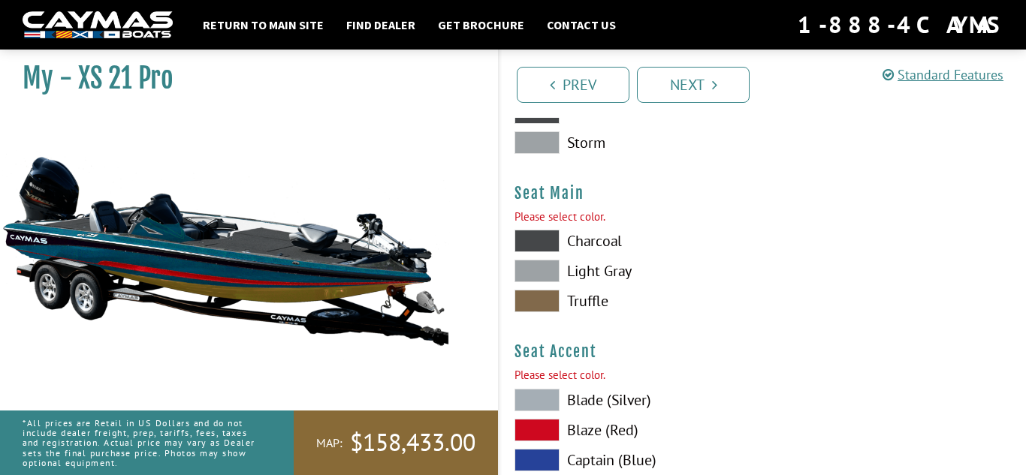
click at [588, 303] on label "Truffle" at bounding box center [631, 301] width 234 height 23
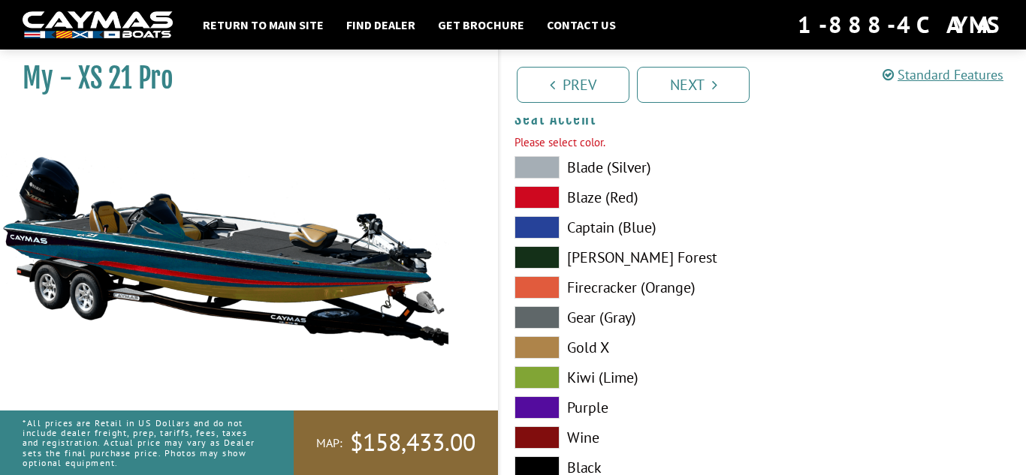
scroll to position [8580, 0]
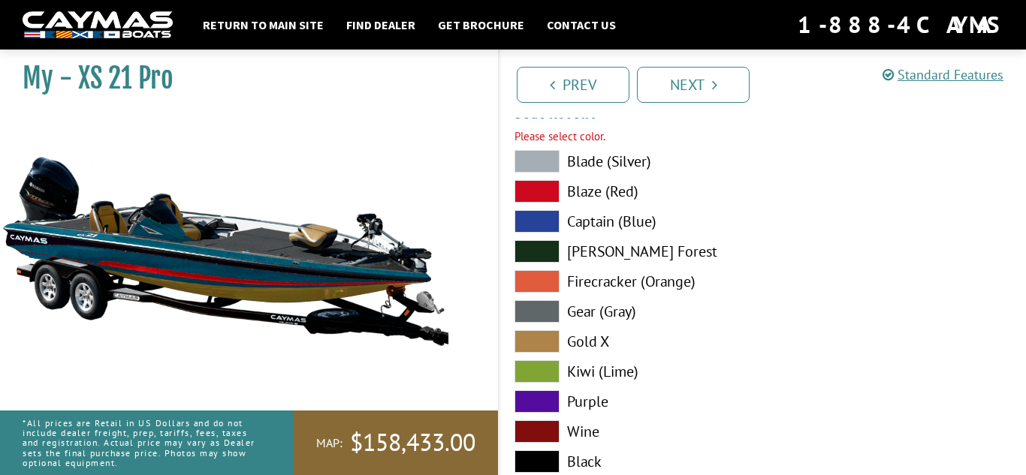
click at [591, 310] on label "Gear (Gray)" at bounding box center [631, 311] width 234 height 23
click at [597, 279] on label "Firecracker (Orange)" at bounding box center [631, 281] width 234 height 23
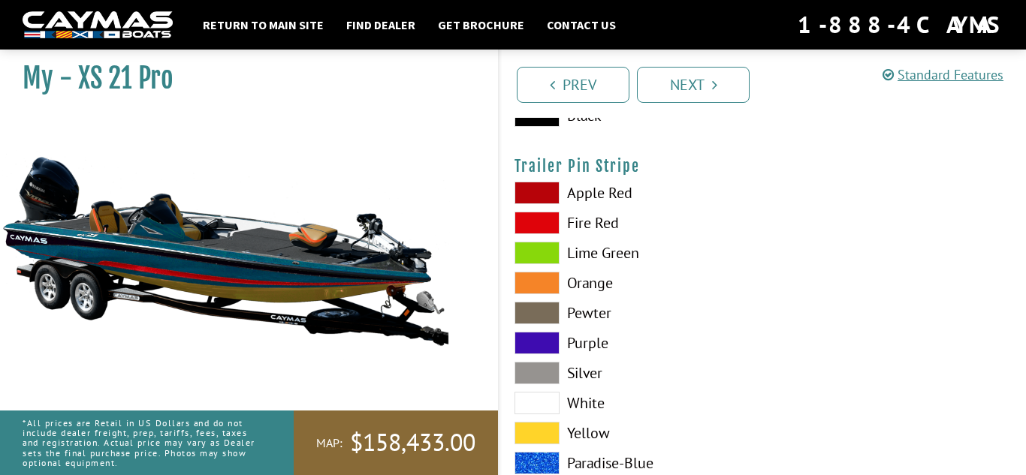
scroll to position [8929, 0]
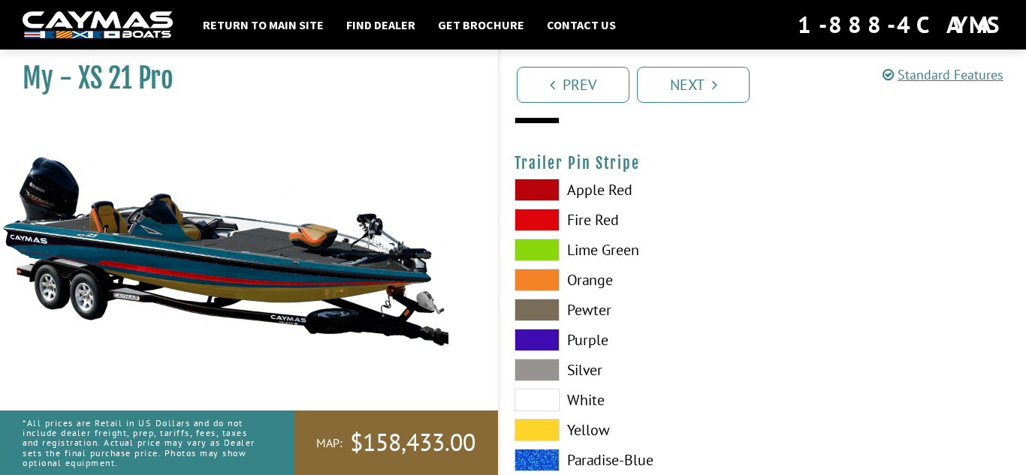
click at [598, 279] on label "Orange" at bounding box center [631, 280] width 234 height 23
click at [603, 250] on label "Lime Green" at bounding box center [631, 250] width 234 height 23
click at [604, 212] on label "Fire Red" at bounding box center [631, 220] width 234 height 23
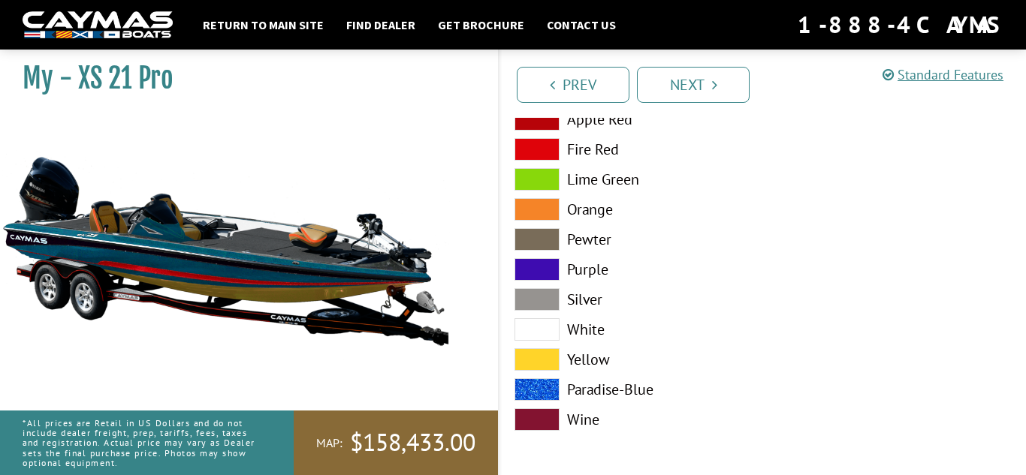
click at [613, 387] on label "Paradise-Blue" at bounding box center [631, 389] width 234 height 23
click at [595, 330] on label "White" at bounding box center [631, 329] width 234 height 23
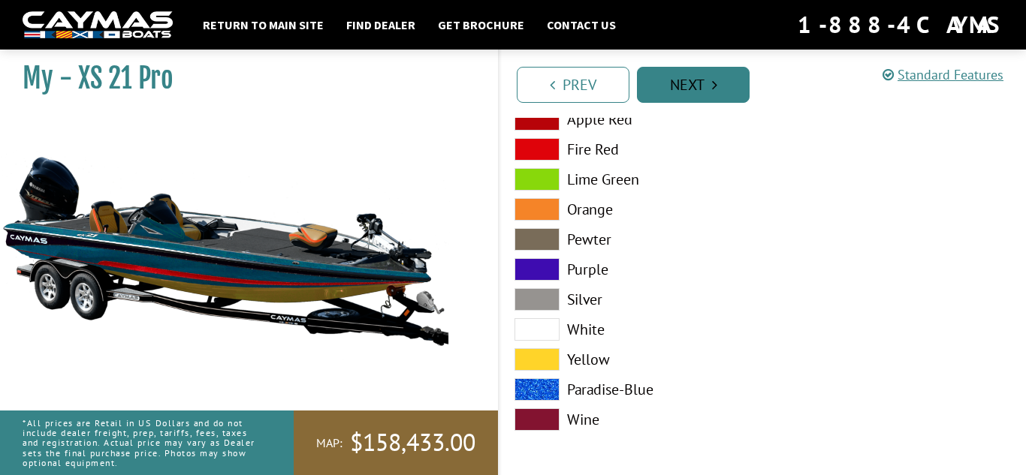
click at [664, 95] on link "Next" at bounding box center [693, 85] width 113 height 36
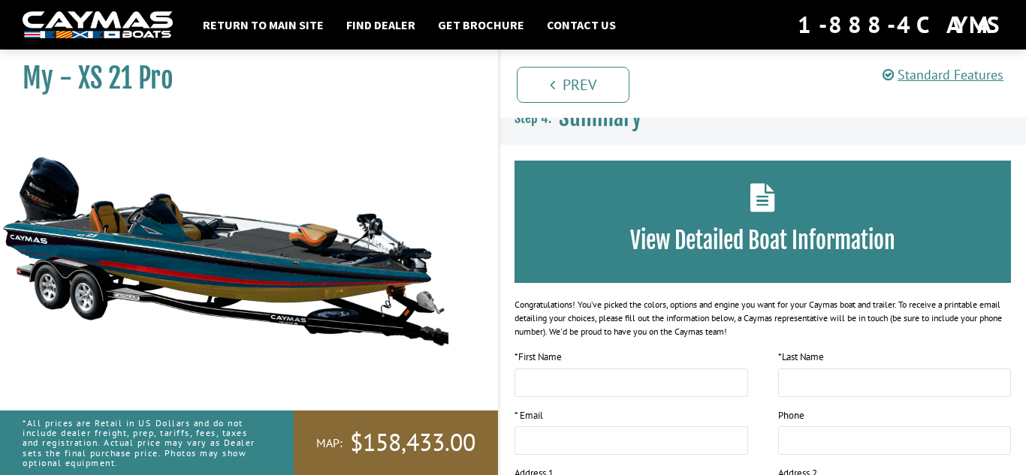
scroll to position [0, 0]
